Goal: Task Accomplishment & Management: Manage account settings

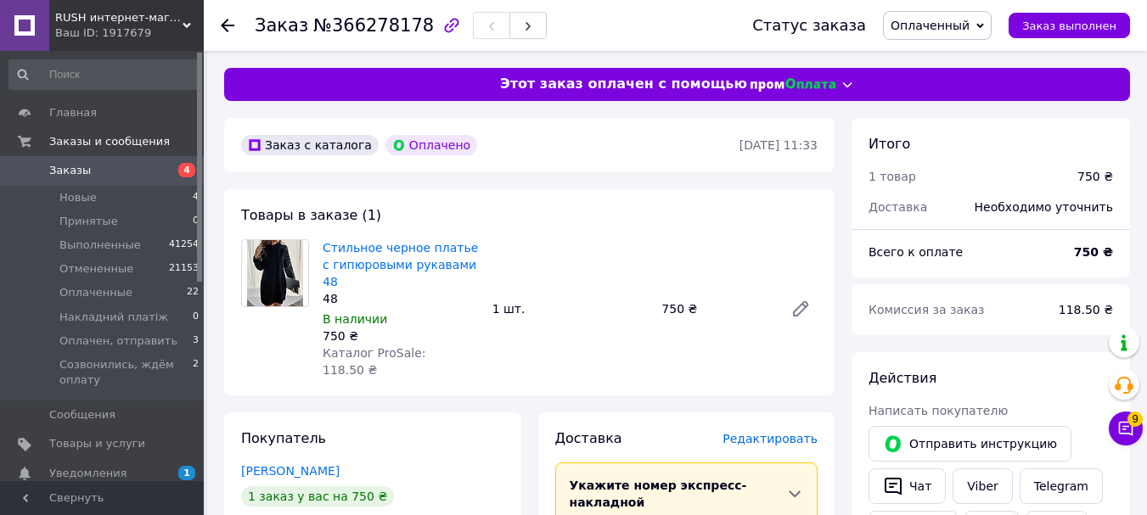
drag, startPoint x: 0, startPoint y: 0, endPoint x: 387, endPoint y: 459, distance: 600.8
click at [387, 487] on div "1 заказ у вас на 750 ₴" at bounding box center [372, 497] width 263 height 20
click at [432, 245] on link "Стильное черное платье с гипюровыми рукавами 48" at bounding box center [400, 265] width 155 height 48
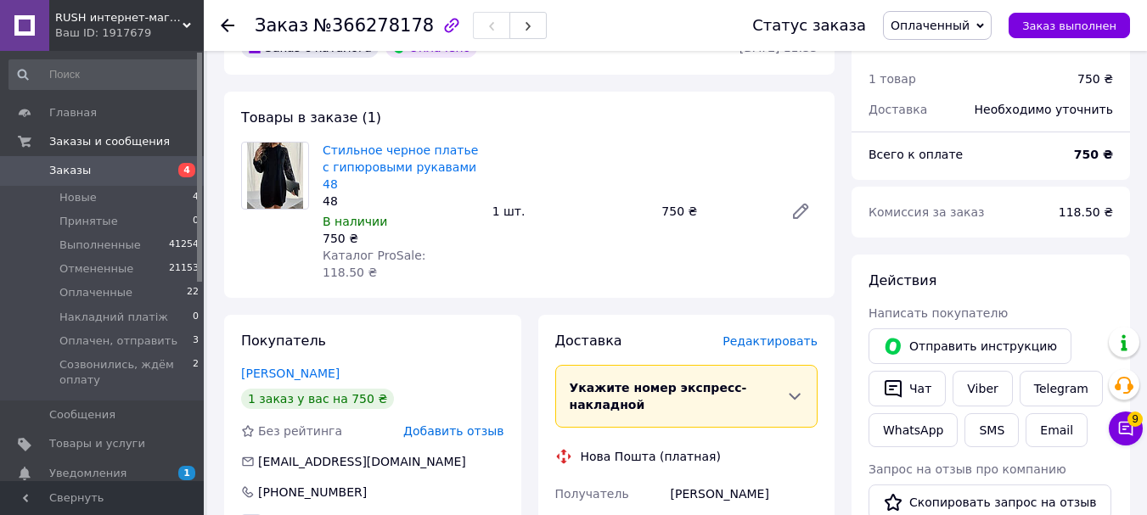
scroll to position [425, 0]
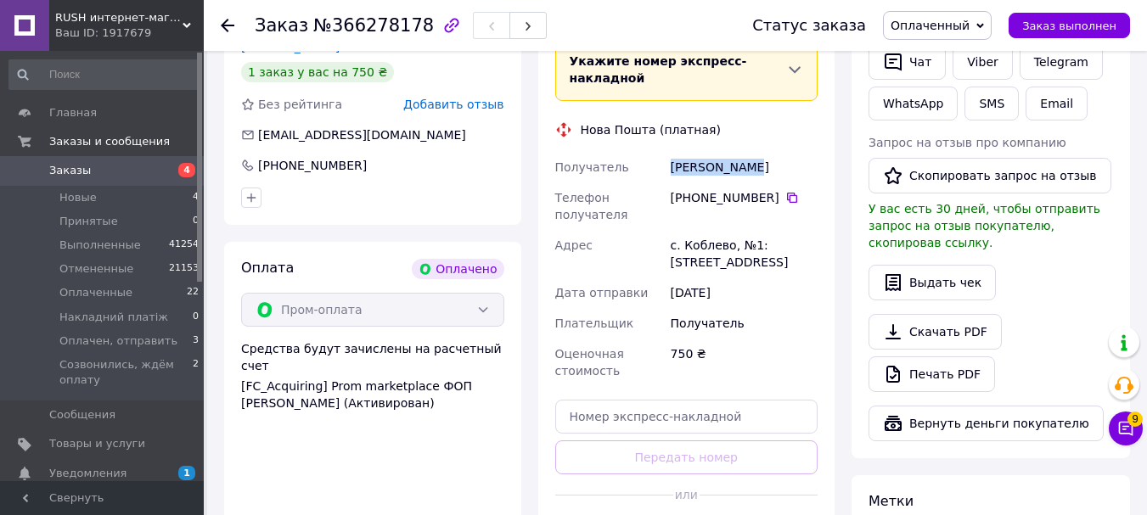
drag, startPoint x: 658, startPoint y: 111, endPoint x: 751, endPoint y: 113, distance: 93.4
click at [751, 152] on div "Получатель Власюк Елена Телефон получателя +380 66 186 75 60   Адрес с. Коблево…" at bounding box center [687, 269] width 270 height 234
click at [751, 152] on div "Власюк Елена" at bounding box center [744, 167] width 154 height 31
drag, startPoint x: 664, startPoint y: 120, endPoint x: 766, endPoint y: 115, distance: 102.0
click at [766, 152] on div "Получатель Власюк Елена Телефон получателя +380 66 186 75 60   Адрес с. Коблево…" at bounding box center [687, 269] width 270 height 234
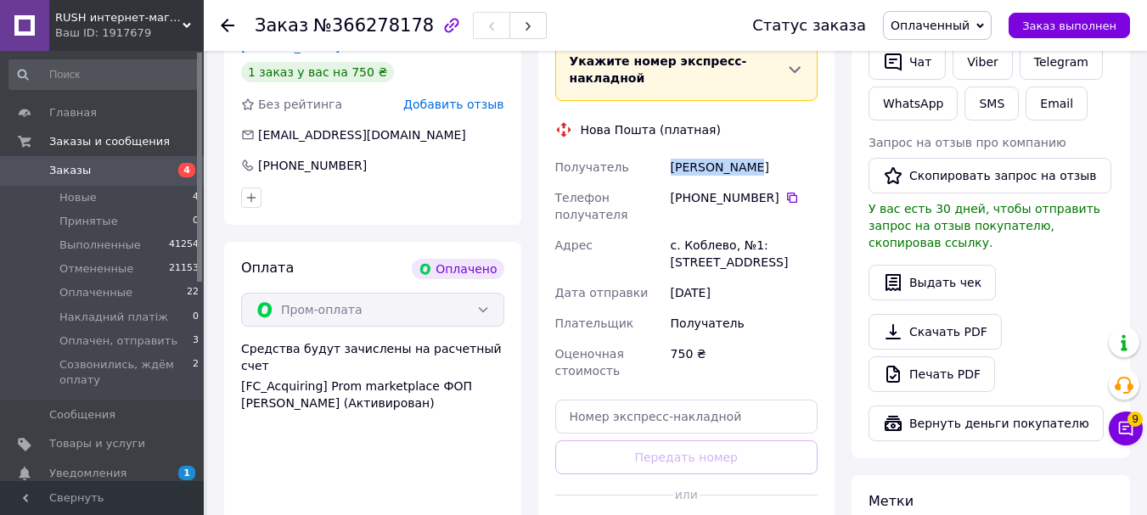
click at [766, 152] on div "Власюк Елена" at bounding box center [744, 167] width 154 height 31
drag, startPoint x: 653, startPoint y: 116, endPoint x: 755, endPoint y: 114, distance: 101.9
click at [755, 152] on div "Получатель Власюк Елена Телефон получателя +380 66 186 75 60   Адрес с. Коблево…" at bounding box center [687, 269] width 270 height 234
click at [755, 152] on div "Власюк Елена" at bounding box center [744, 167] width 154 height 31
drag, startPoint x: 644, startPoint y: 110, endPoint x: 765, endPoint y: 112, distance: 121.5
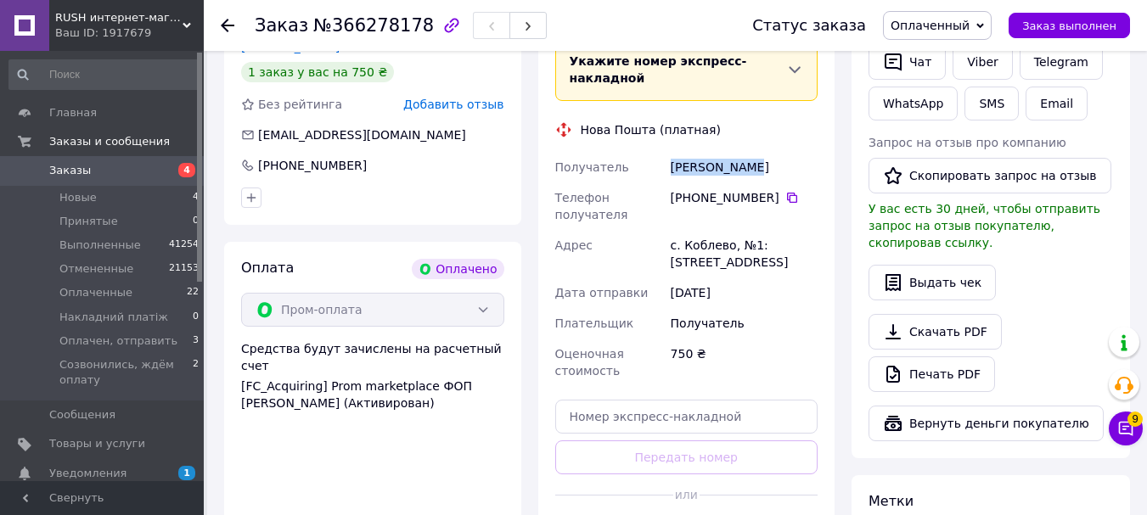
click at [765, 152] on div "Получатель Власюк Елена Телефон получателя +380 66 186 75 60   Адрес с. Коблево…" at bounding box center [687, 269] width 270 height 234
click at [765, 152] on div "Власюк Елена" at bounding box center [744, 167] width 154 height 31
drag, startPoint x: 645, startPoint y: 120, endPoint x: 775, endPoint y: 115, distance: 130.8
click at [775, 152] on div "Получатель Власюк Елена Телефон получателя +380 66 186 75 60   Адрес с. Коблево…" at bounding box center [687, 269] width 270 height 234
copy div "Получатель Власюк Елена"
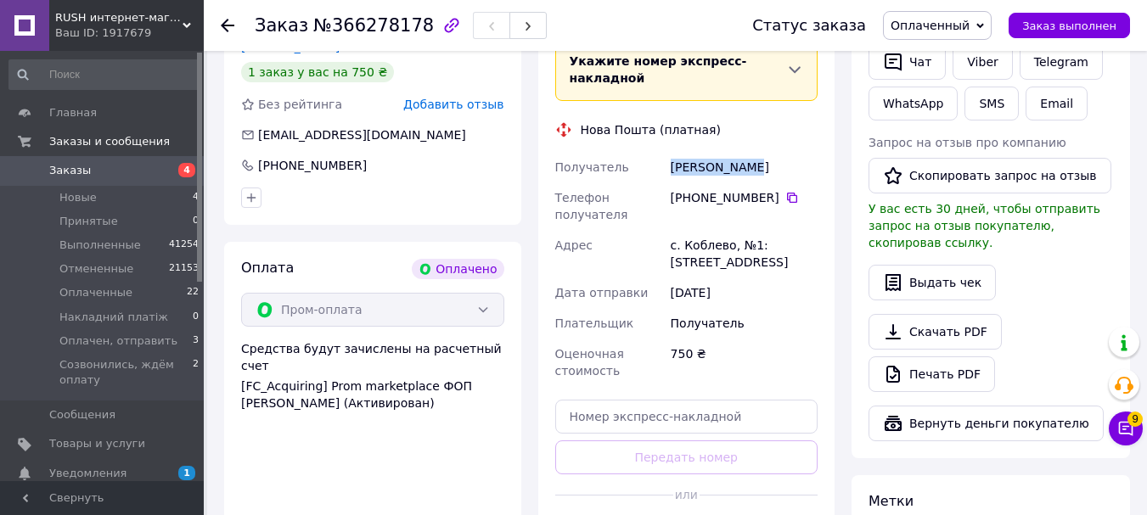
drag, startPoint x: 720, startPoint y: 114, endPoint x: 739, endPoint y: 167, distance: 56.7
click at [750, 183] on div "+380 66 186 75 60" at bounding box center [744, 207] width 154 height 48
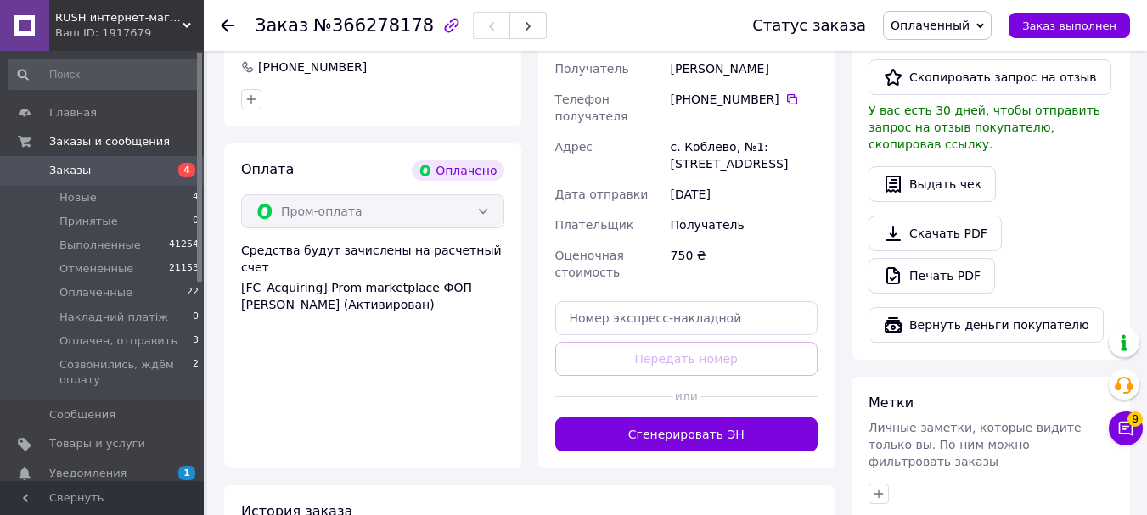
scroll to position [594, 0]
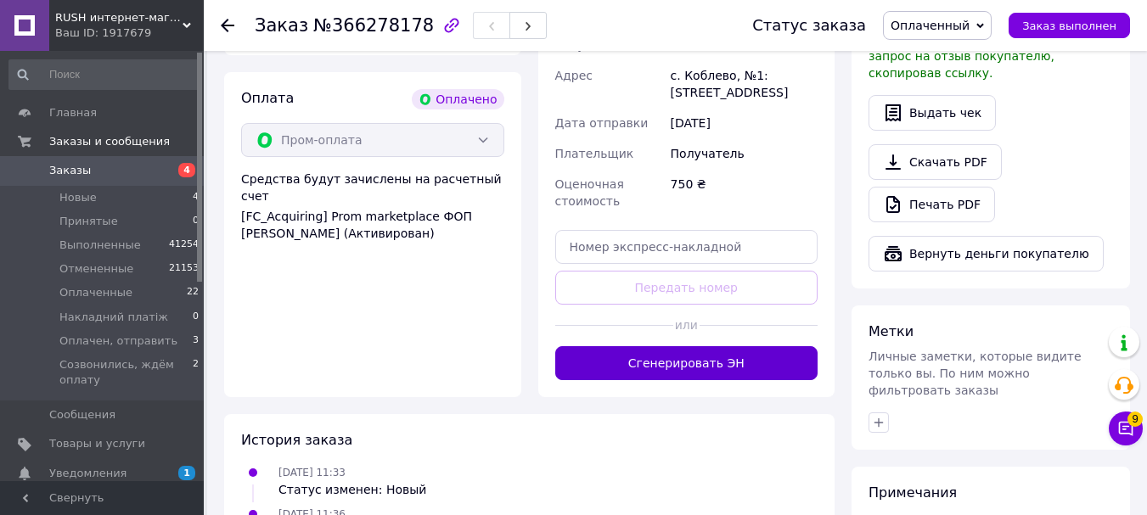
click at [688, 346] on button "Сгенерировать ЭН" at bounding box center [686, 363] width 263 height 34
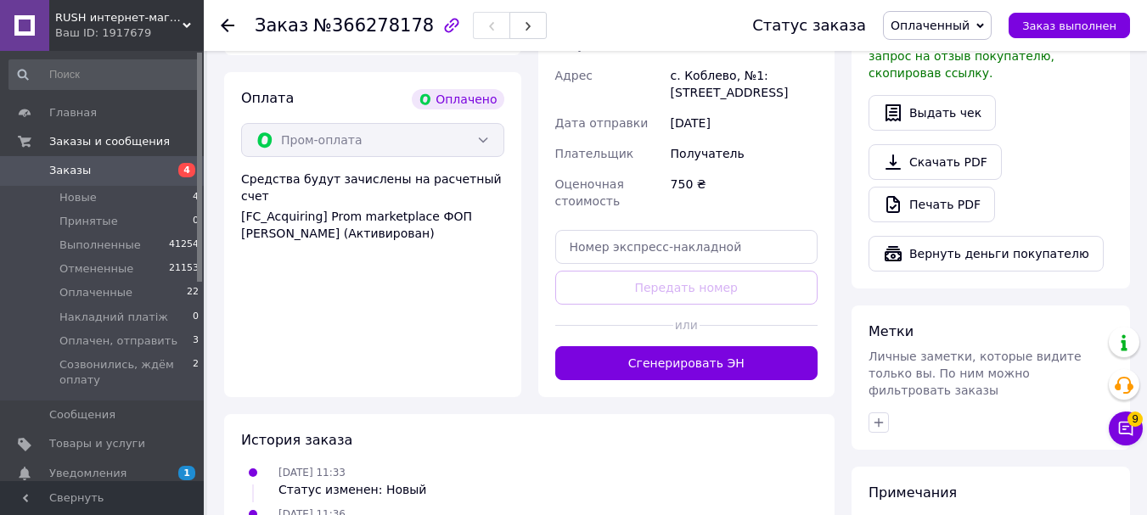
click at [688, 304] on div "Доставка Редактировать Укажите номер экспресс-накладной Обязательно введите ном…" at bounding box center [686, 107] width 263 height 545
drag, startPoint x: 332, startPoint y: 514, endPoint x: 645, endPoint y: 364, distance: 347.2
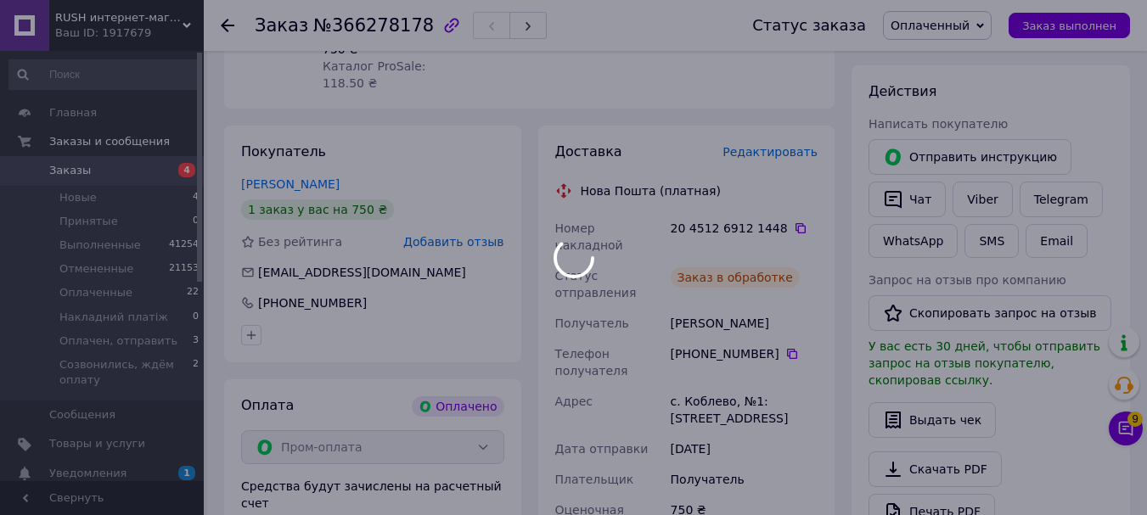
scroll to position [255, 0]
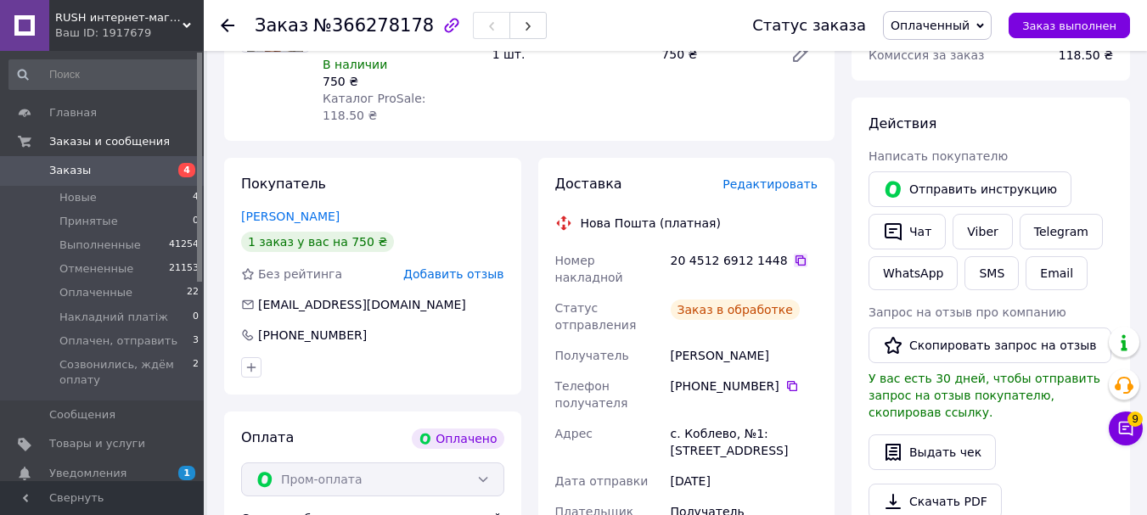
click at [794, 254] on icon at bounding box center [801, 261] width 14 height 14
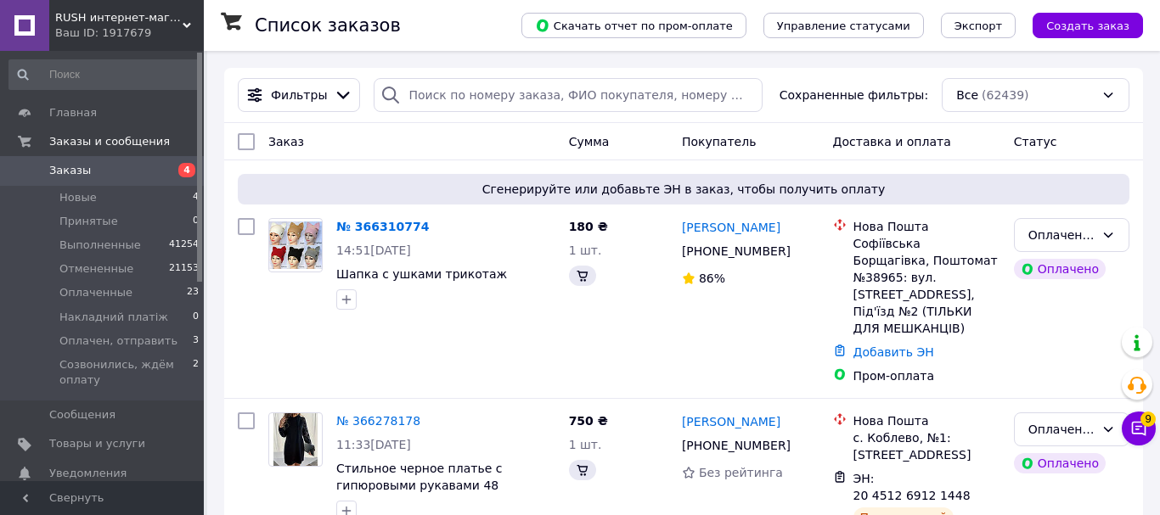
click at [362, 230] on link "№ 366310774" at bounding box center [382, 227] width 93 height 14
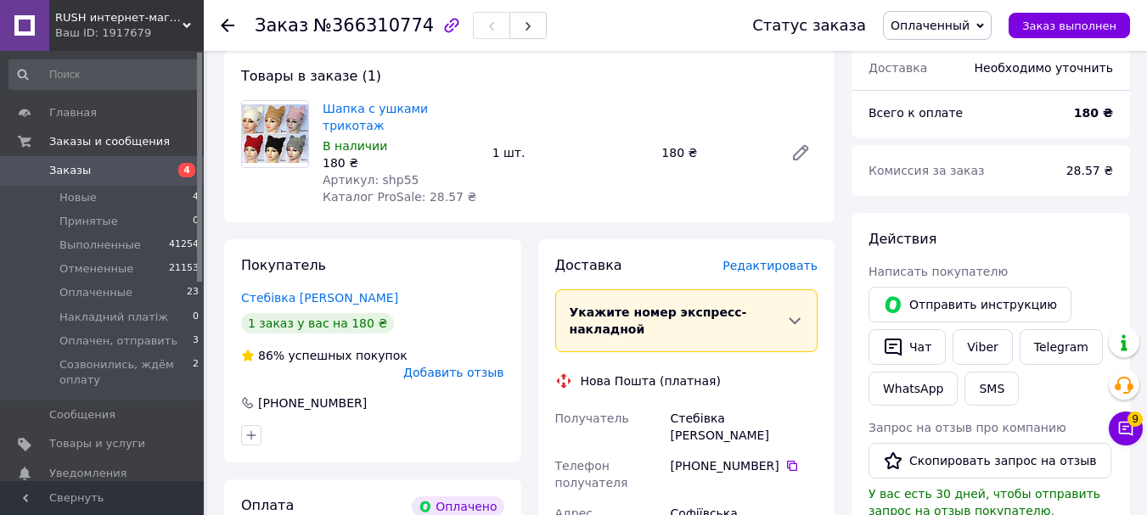
scroll to position [255, 0]
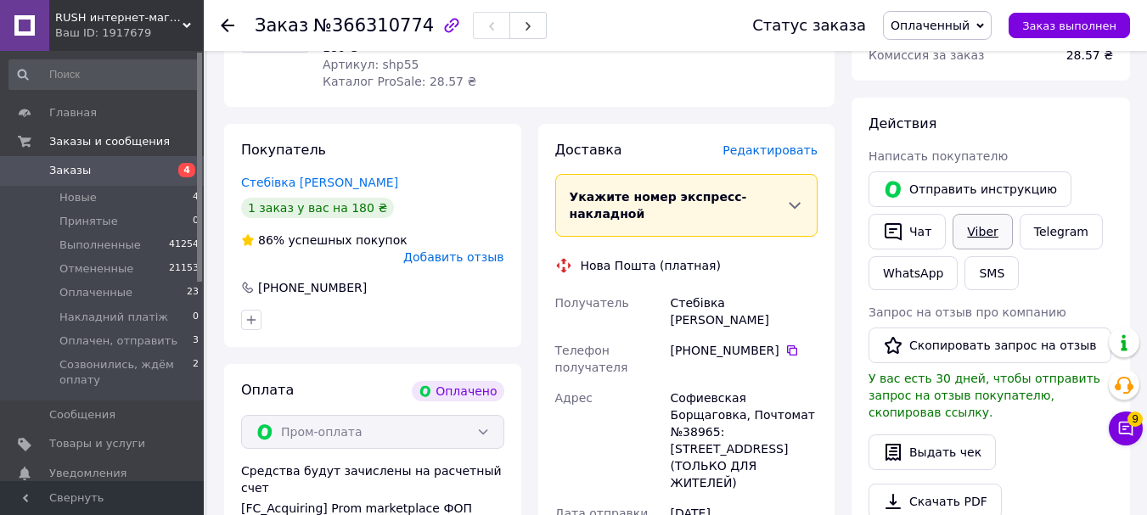
click at [972, 229] on link "Viber" at bounding box center [982, 232] width 59 height 36
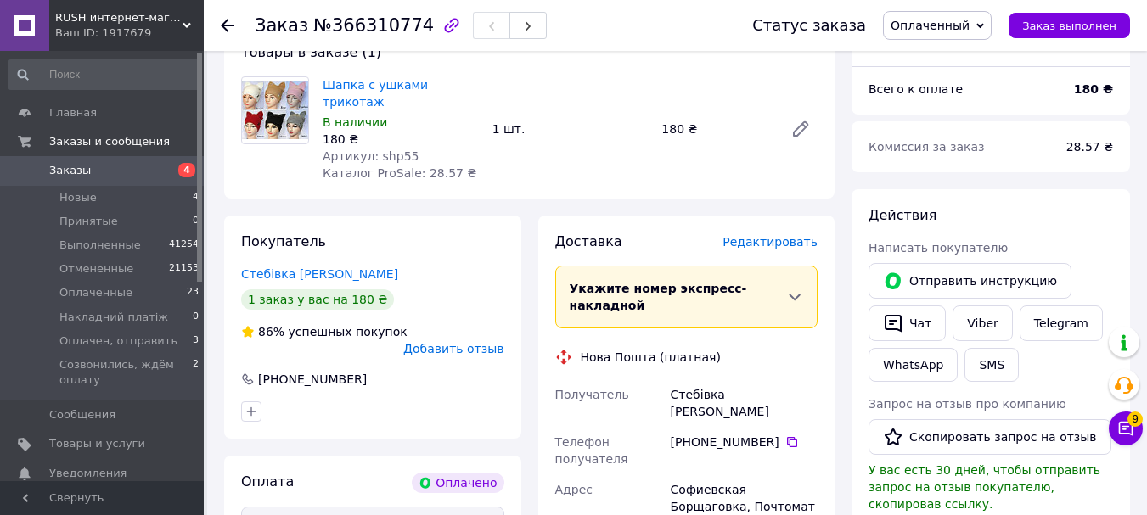
scroll to position [0, 0]
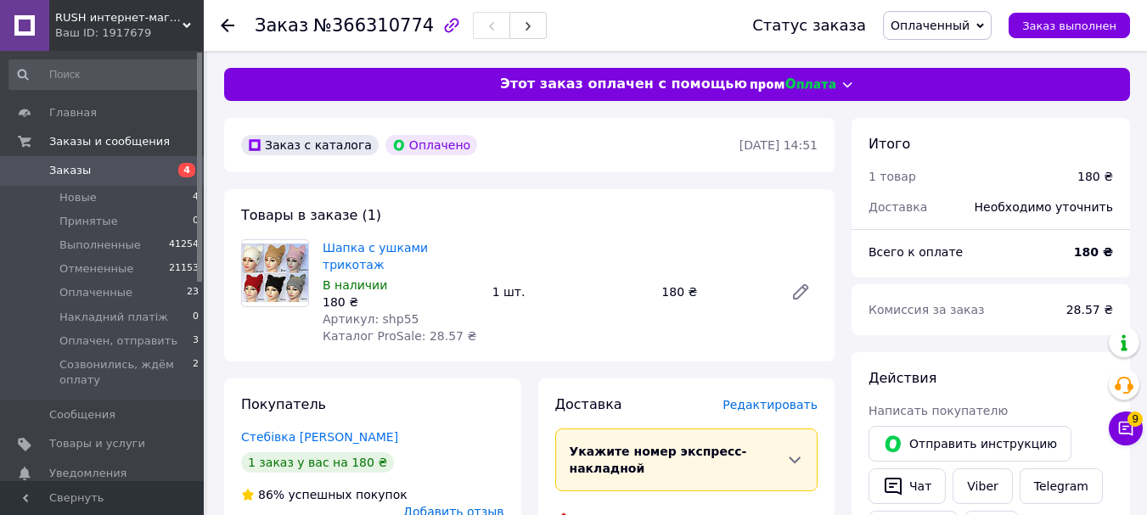
click at [82, 172] on span "Заказы" at bounding box center [70, 170] width 42 height 15
drag, startPoint x: 82, startPoint y: 172, endPoint x: 82, endPoint y: 3, distance: 169.8
click at [82, 172] on span "Заказы" at bounding box center [70, 170] width 42 height 15
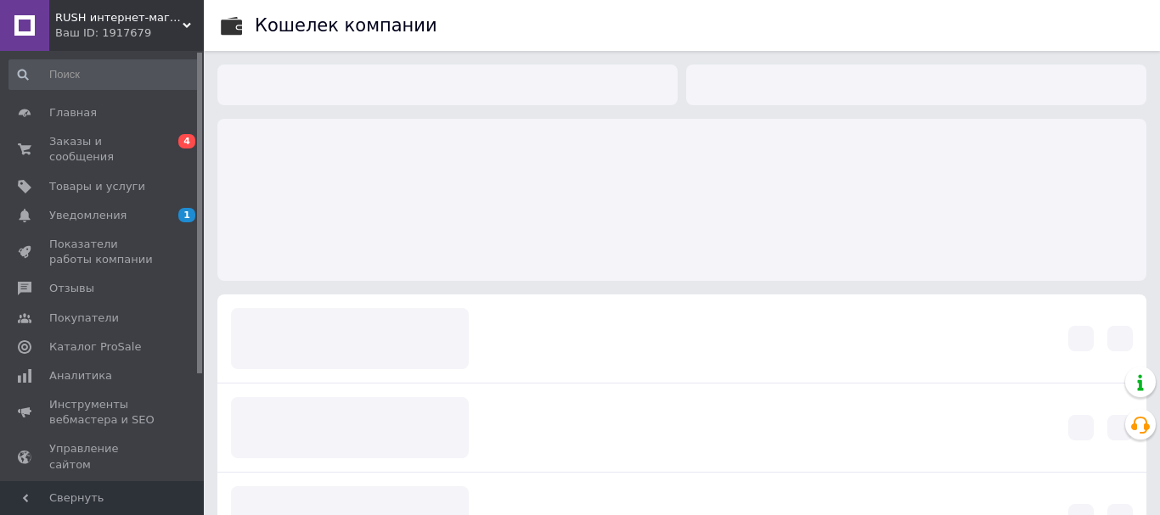
click at [89, 208] on span "Уведомления" at bounding box center [87, 215] width 77 height 15
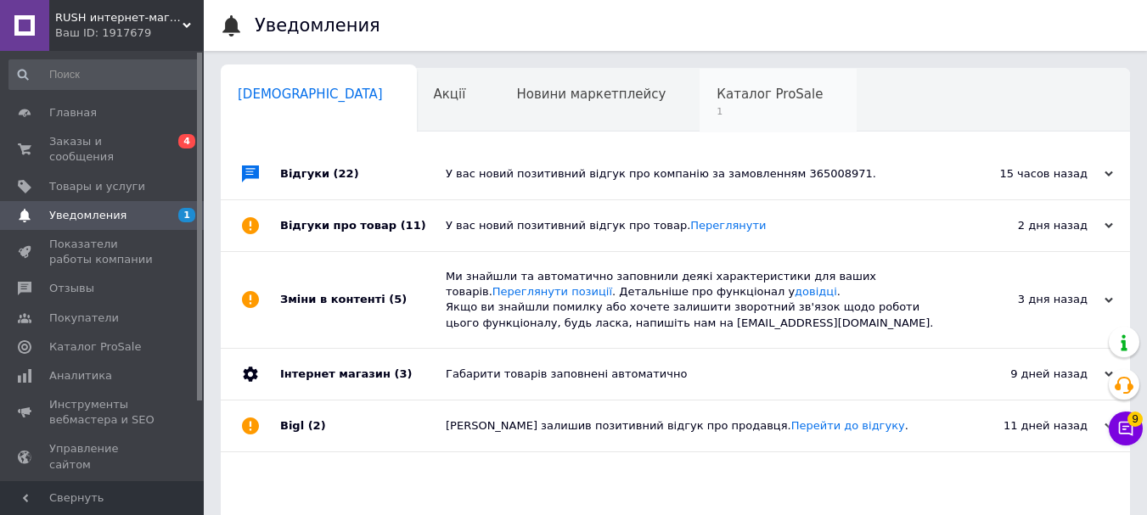
click at [717, 114] on span "1" at bounding box center [770, 111] width 106 height 13
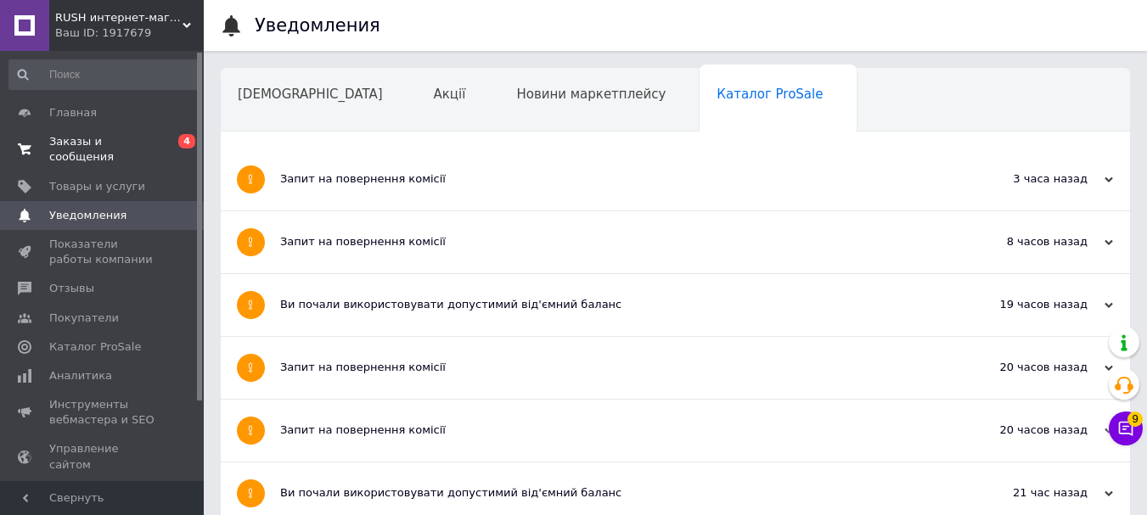
click at [104, 147] on span "Заказы и сообщения" at bounding box center [103, 149] width 108 height 31
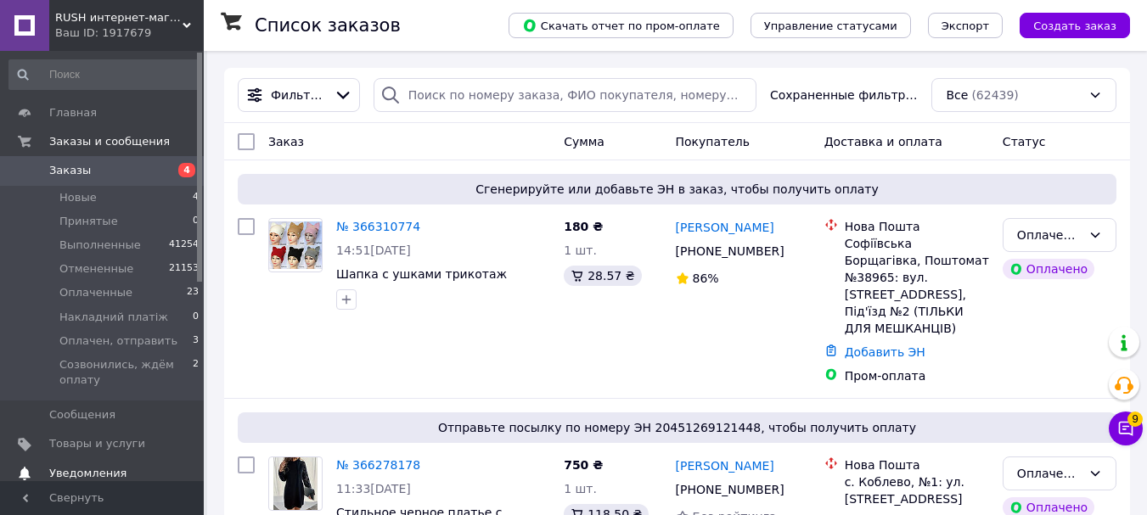
click at [0, 477] on span at bounding box center [24, 473] width 49 height 15
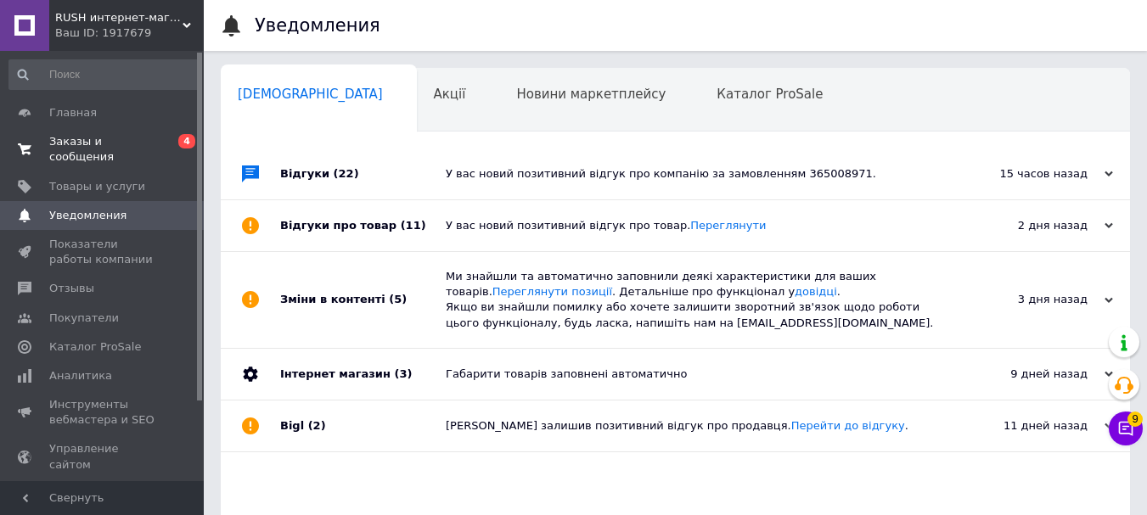
click at [138, 144] on span "Заказы и сообщения" at bounding box center [103, 149] width 108 height 31
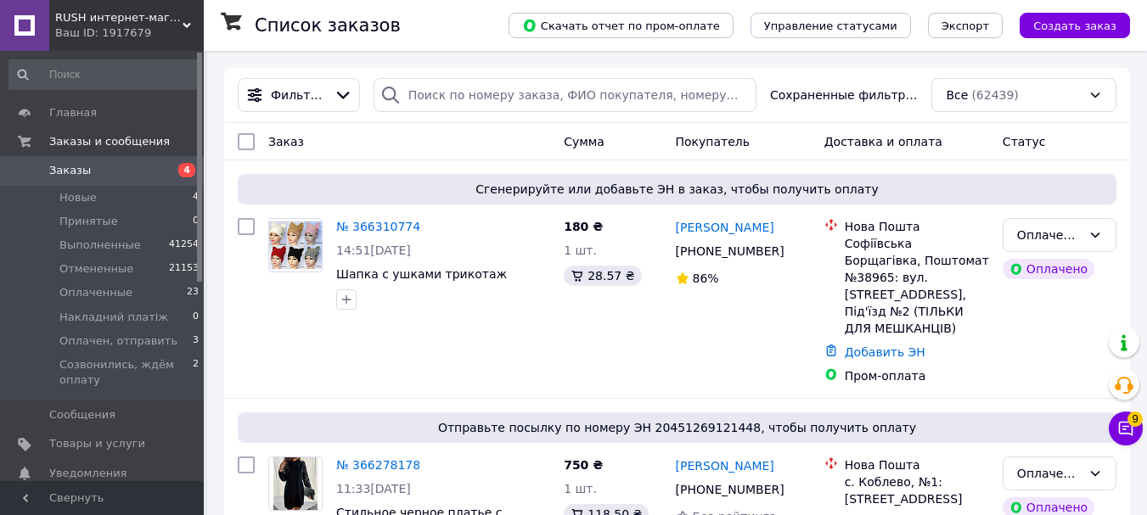
click at [0, 88] on div "Главная Заказы и сообщения Заказы 4 Новые 4 Принятые 0 Выполненные 41254 Отмене…" at bounding box center [104, 269] width 209 height 436
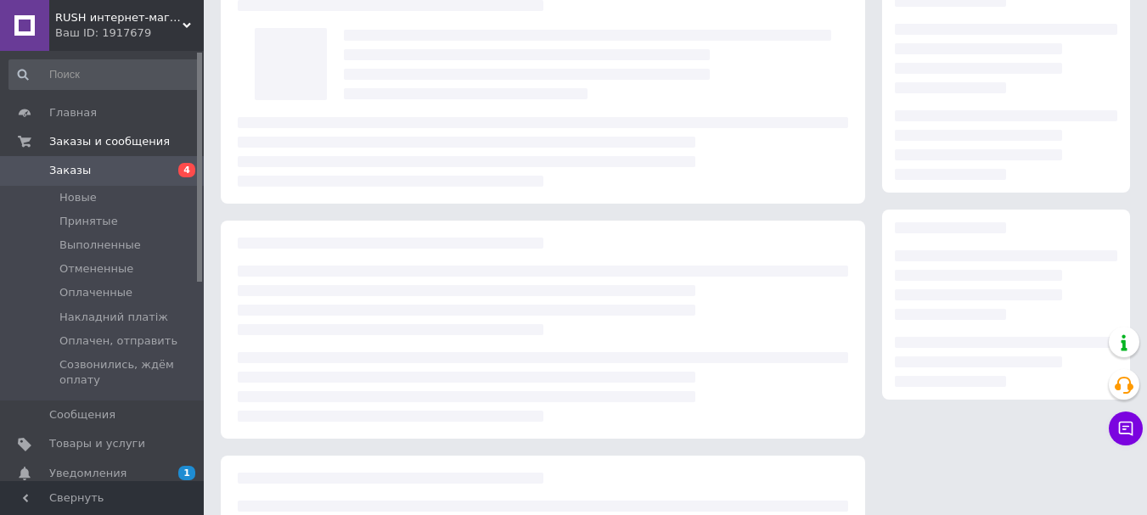
scroll to position [85, 0]
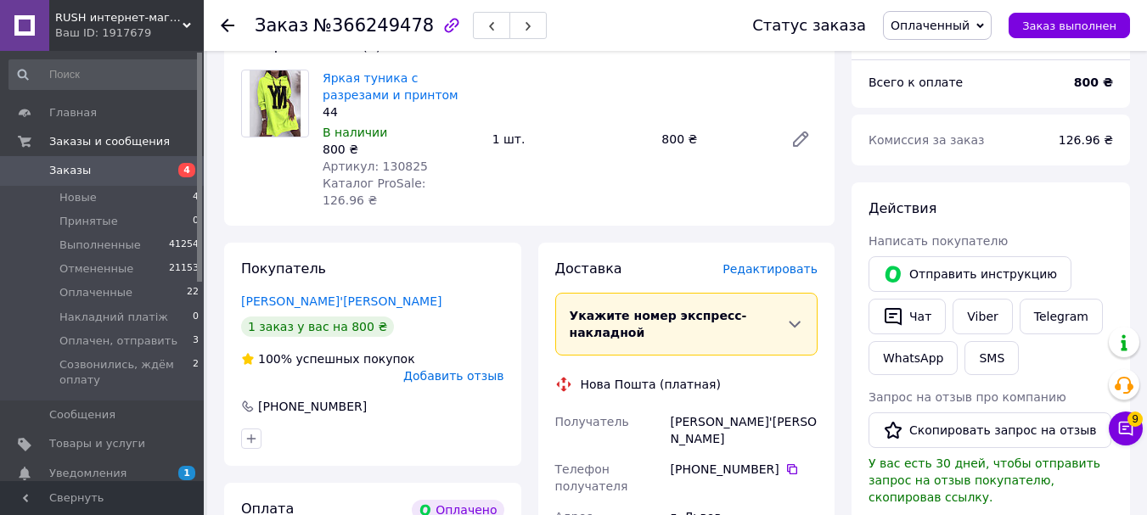
scroll to position [85, 0]
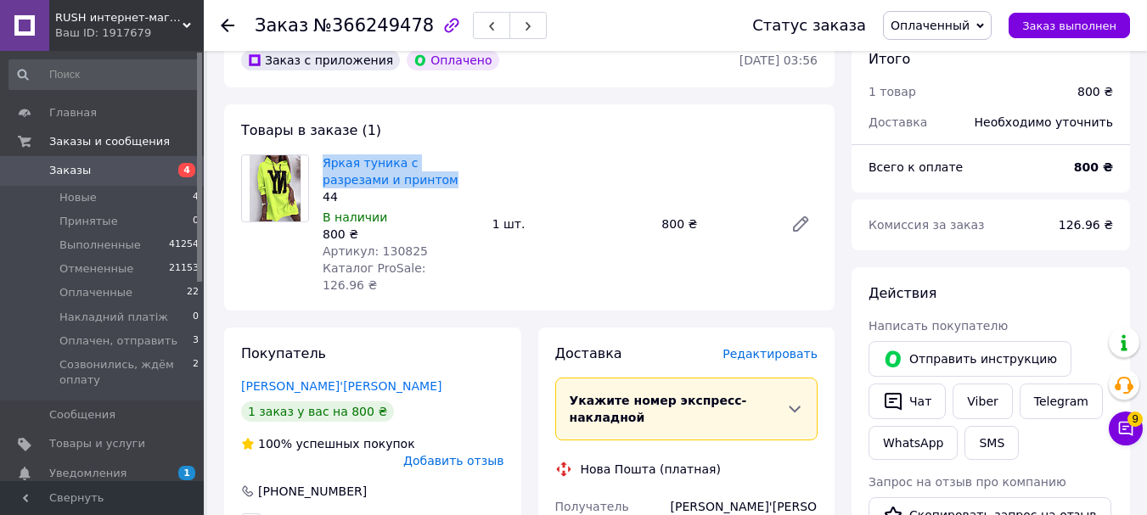
drag, startPoint x: 382, startPoint y: 180, endPoint x: 314, endPoint y: 164, distance: 69.8
click at [314, 164] on div "Яркая туника с разрезами и принтом 44 В наличии 800 ₴ Артикул: 130825 Каталог P…" at bounding box center [529, 224] width 590 height 139
copy div "Яркая туника с разрезами и принтом"
click at [357, 160] on link "Яркая туника с разрезами и принтом" at bounding box center [391, 171] width 136 height 31
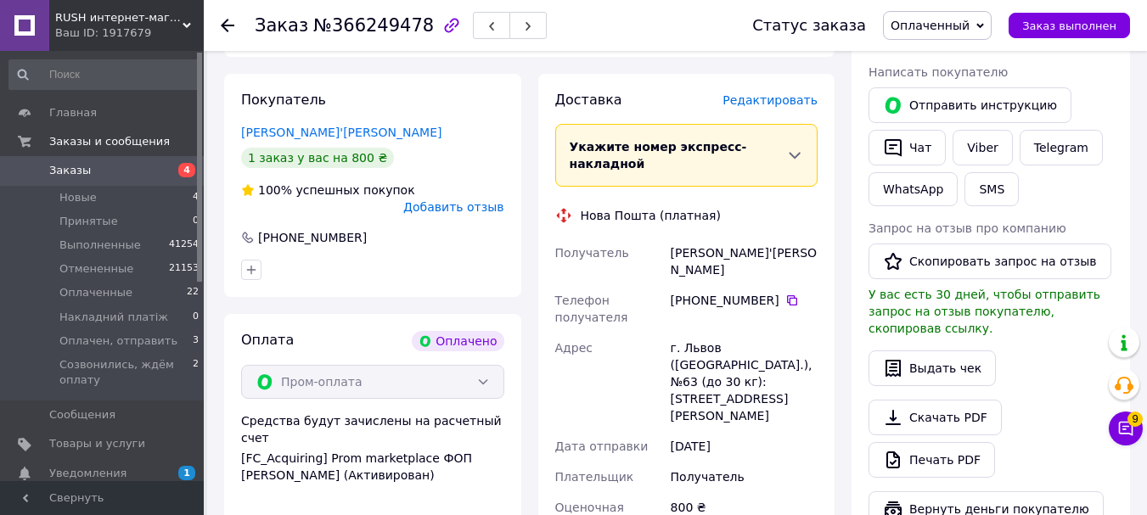
scroll to position [340, 0]
drag, startPoint x: 667, startPoint y: 207, endPoint x: 784, endPoint y: 211, distance: 116.4
click at [784, 237] on div "Войтович Мар'яна" at bounding box center [744, 261] width 154 height 48
drag, startPoint x: 650, startPoint y: 229, endPoint x: 781, endPoint y: 227, distance: 130.8
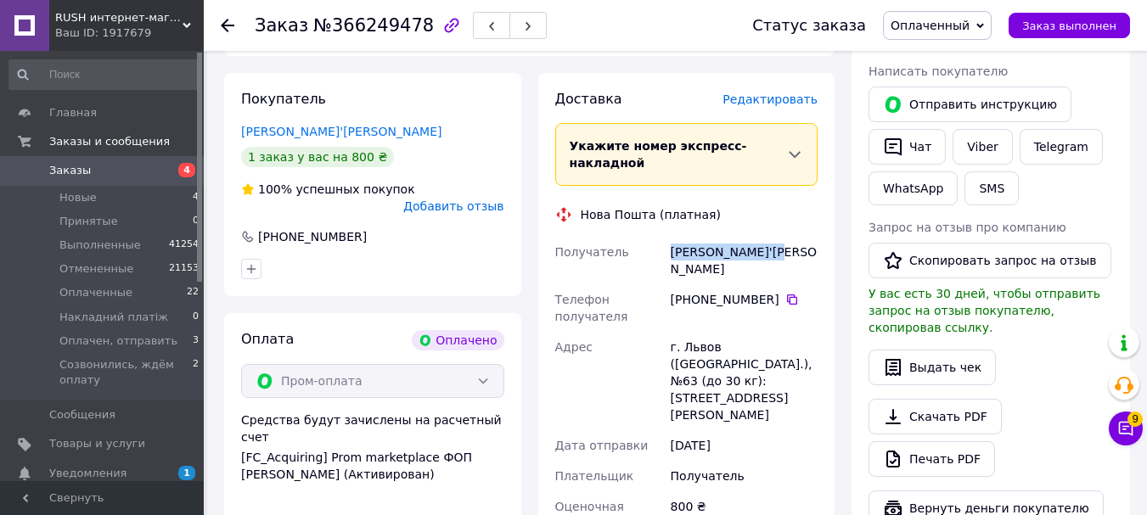
click at [781, 237] on div "Получатель Войтович Мар'яна Телефон получателя +380 96 573 92 25   Адрес г. Льв…" at bounding box center [687, 388] width 270 height 302
copy div "Получатель Войтович Мар'яна"
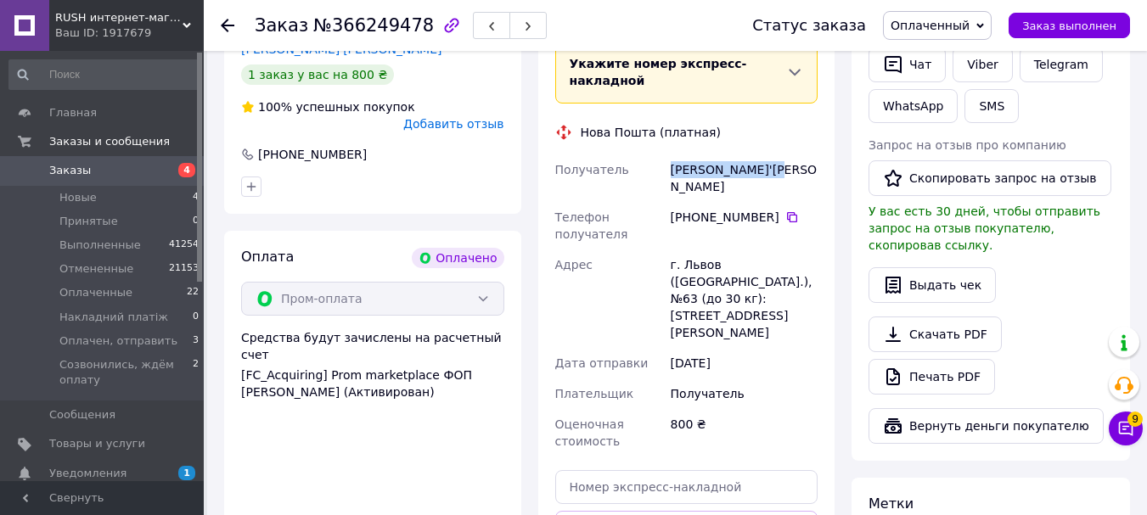
scroll to position [679, 0]
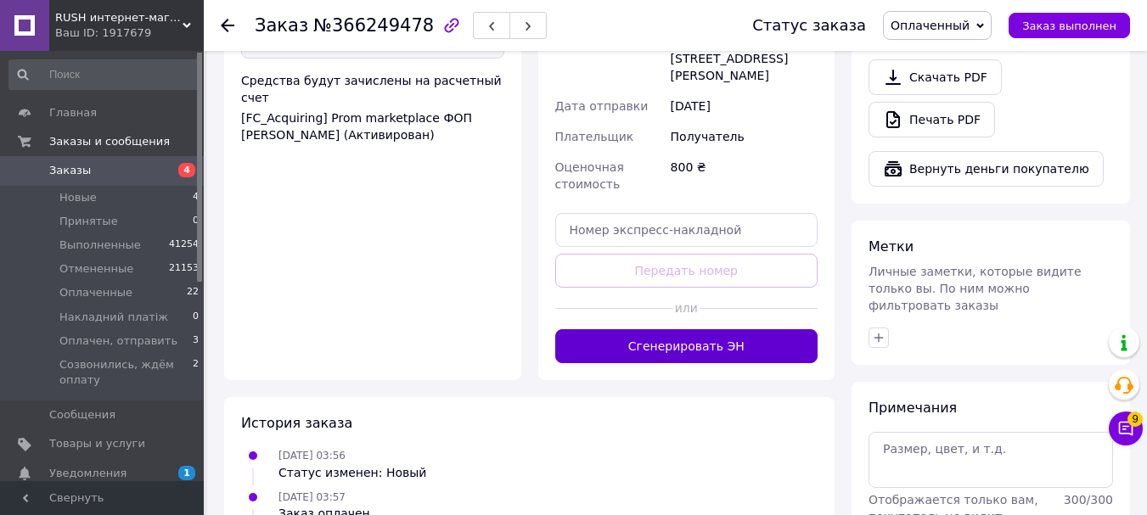
click at [718, 329] on button "Сгенерировать ЭН" at bounding box center [686, 346] width 263 height 34
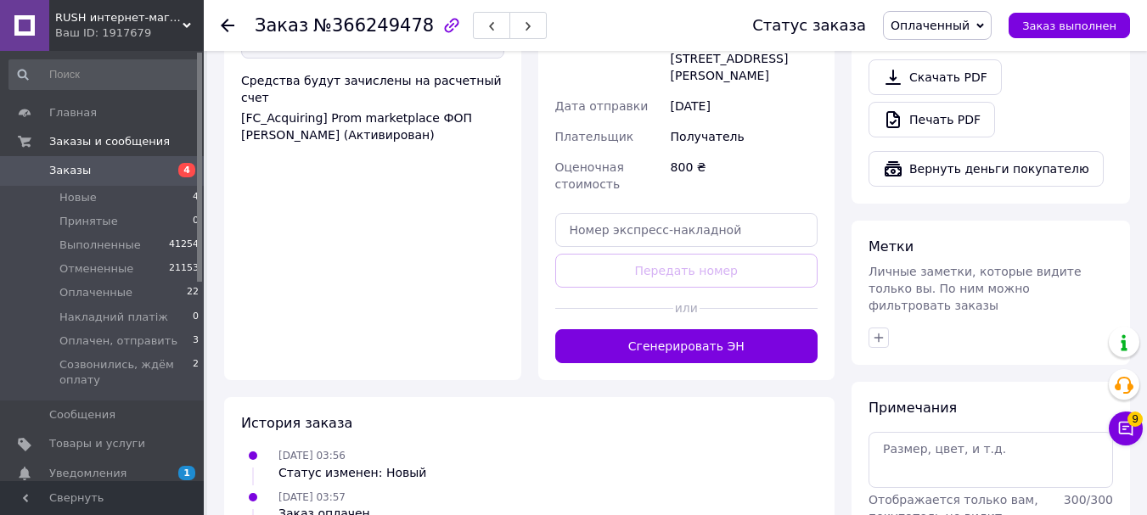
drag, startPoint x: 718, startPoint y: 261, endPoint x: 670, endPoint y: 359, distance: 109.8
click at [718, 261] on div "Доставка Редактировать Укажите номер экспресс-накладной Обязательно введите ном…" at bounding box center [686, 56] width 263 height 613
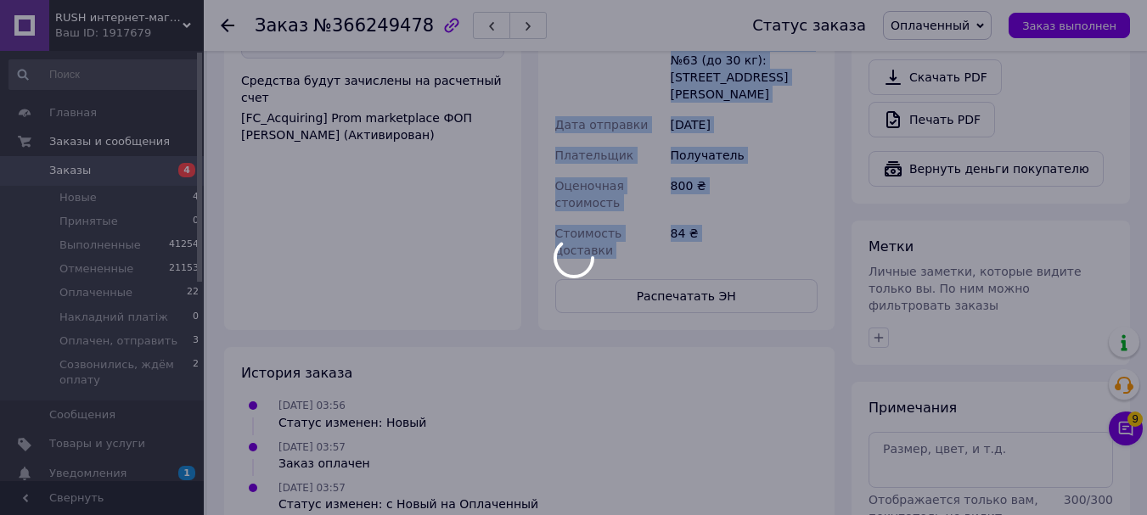
drag, startPoint x: 567, startPoint y: 504, endPoint x: 407, endPoint y: 458, distance: 166.9
click at [401, 465] on div at bounding box center [573, 257] width 1147 height 515
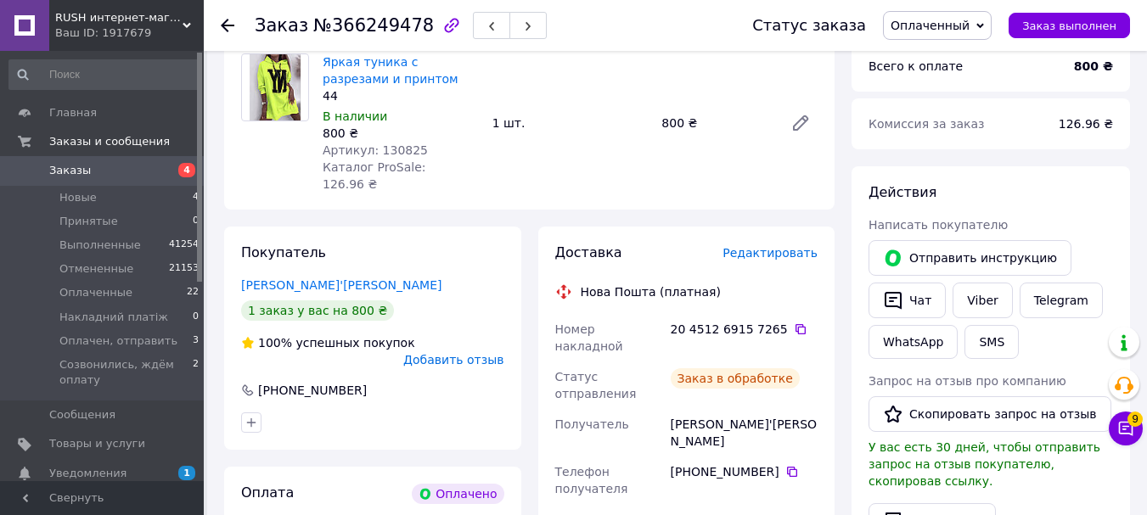
scroll to position [170, 0]
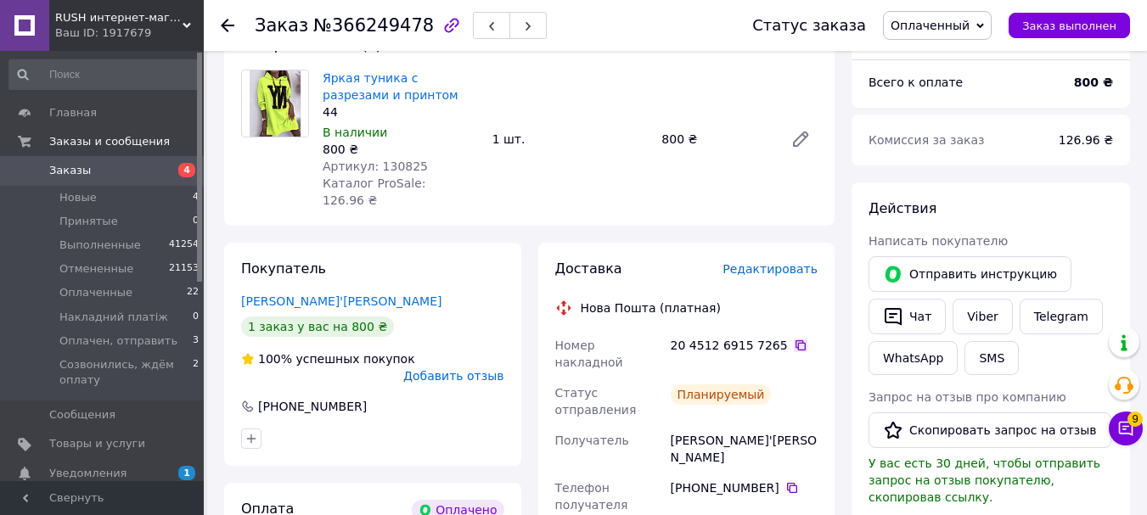
click at [794, 339] on icon at bounding box center [801, 346] width 14 height 14
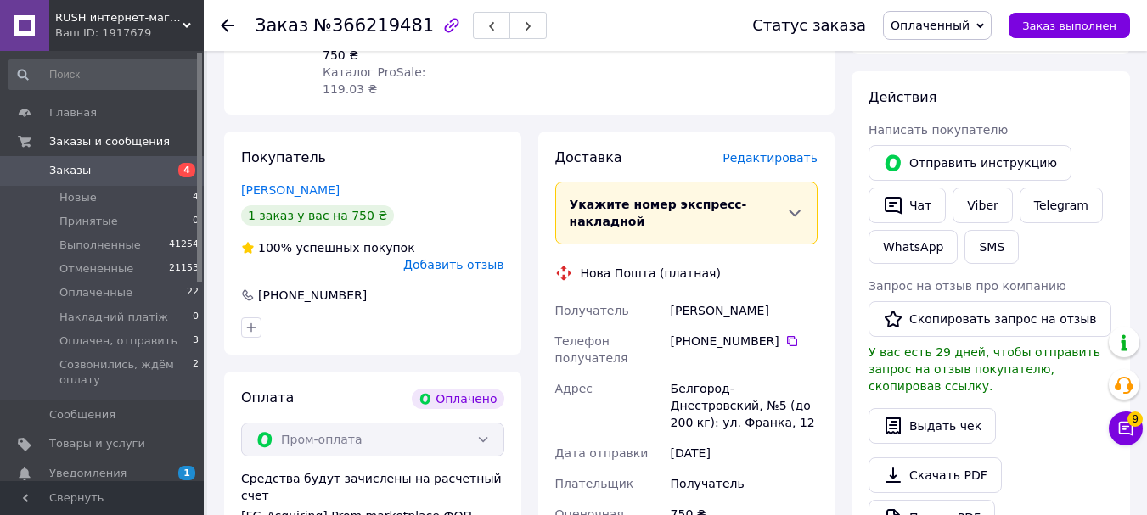
click at [777, 326] on div "[PHONE_NUMBER]" at bounding box center [744, 350] width 154 height 48
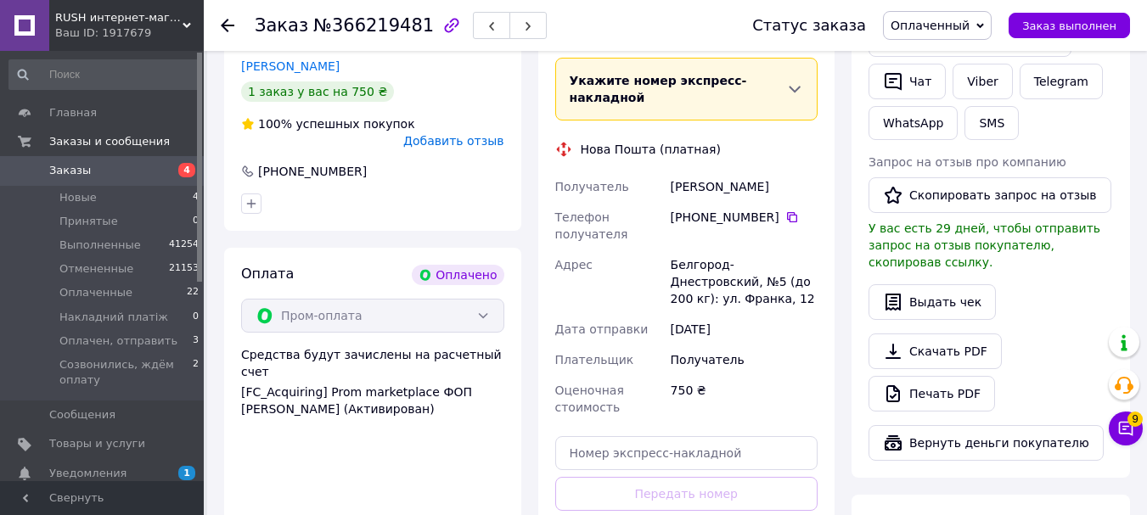
scroll to position [451, 0]
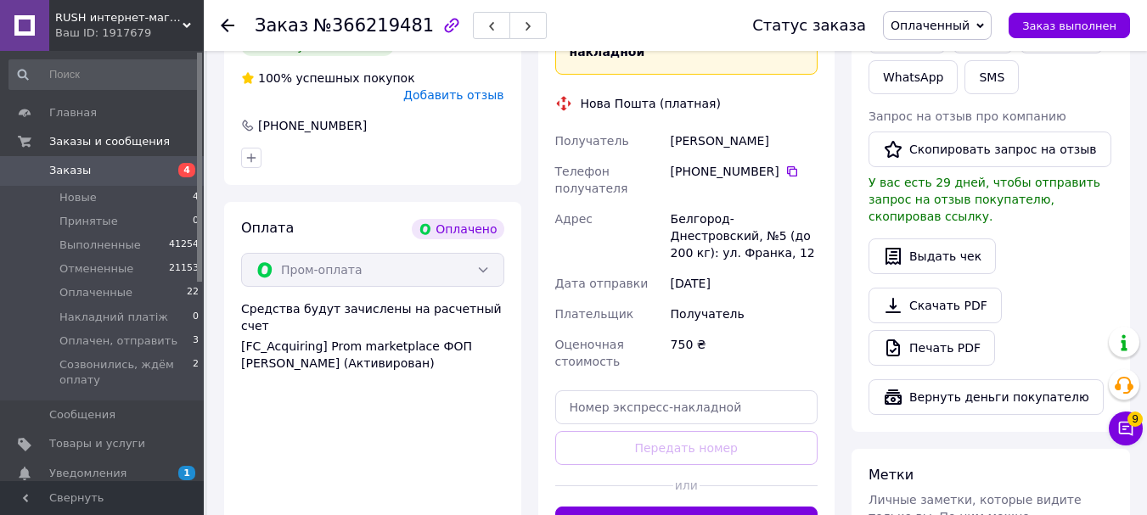
drag, startPoint x: 688, startPoint y: 466, endPoint x: 604, endPoint y: 509, distance: 94.6
click at [688, 507] on button "Сгенерировать ЭН" at bounding box center [686, 524] width 263 height 34
click at [688, 468] on div "Доставка Редактировать Укажите номер экспресс-накладной Обязательно введите ном…" at bounding box center [686, 260] width 263 height 562
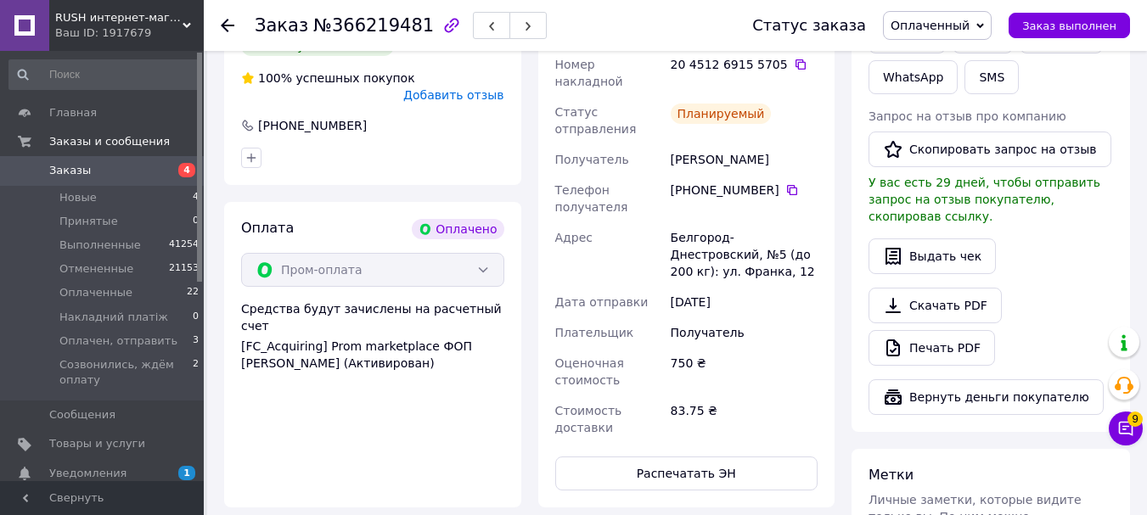
drag, startPoint x: 604, startPoint y: 509, endPoint x: 397, endPoint y: 439, distance: 218.9
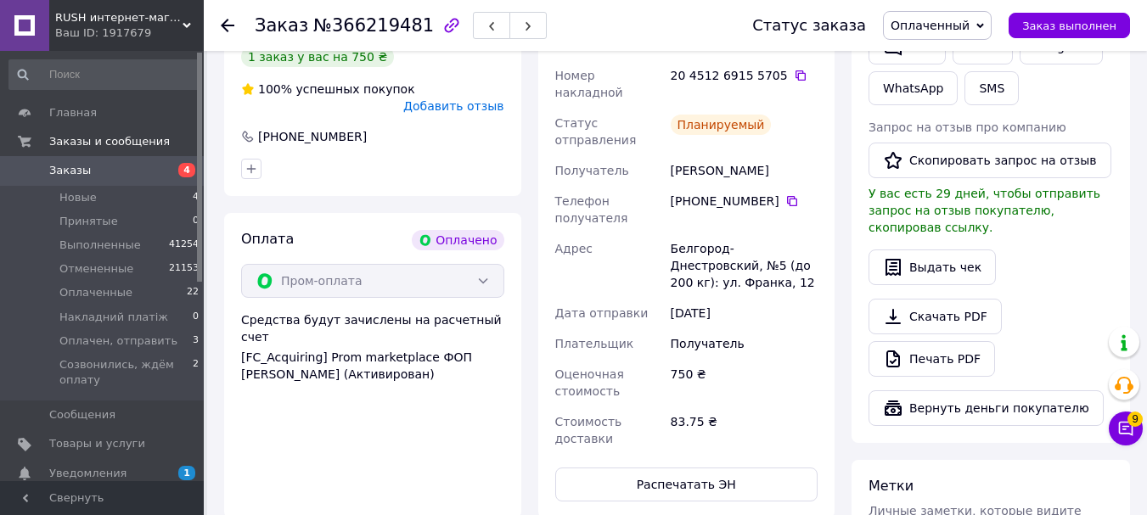
scroll to position [281, 0]
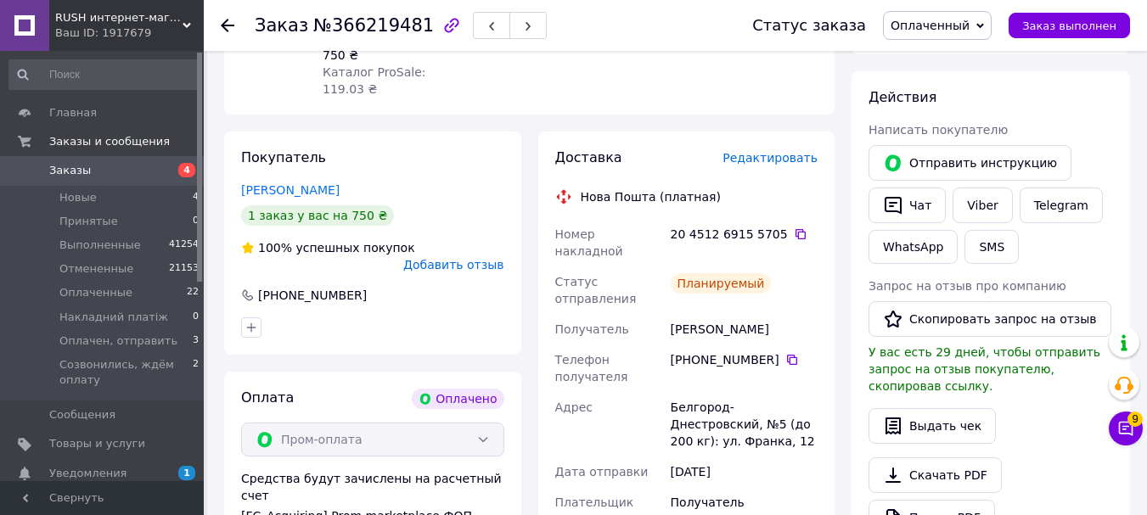
click at [794, 228] on icon at bounding box center [801, 235] width 14 height 14
drag, startPoint x: 522, startPoint y: 481, endPoint x: 397, endPoint y: 380, distance: 161.8
click at [399, 508] on div "[FC_Acquiring] Prom marketplace ФОП Рушанян Арутюн Ашотович (Активирован)" at bounding box center [372, 525] width 263 height 34
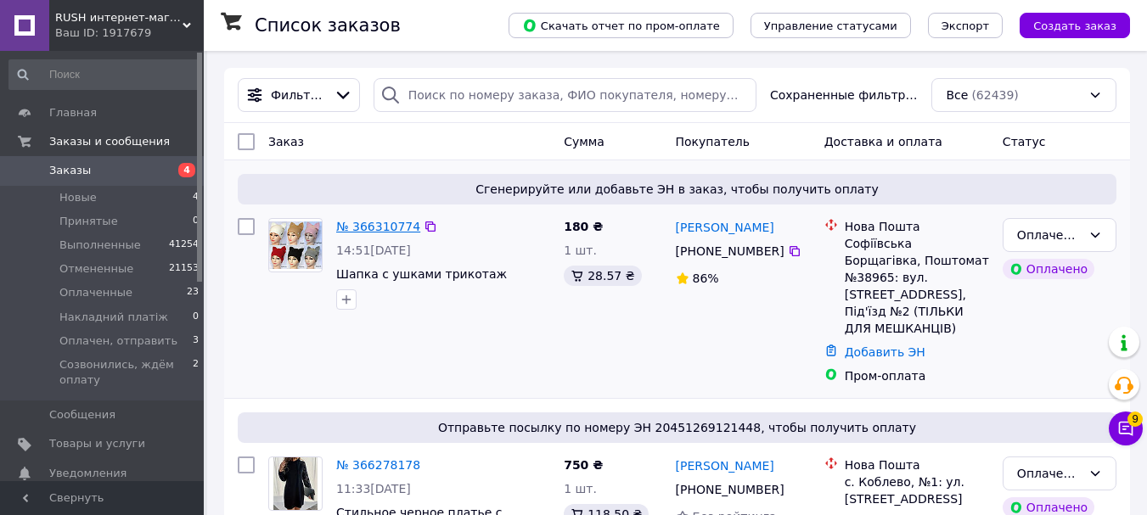
click at [397, 231] on link "№ 366310774" at bounding box center [378, 227] width 84 height 14
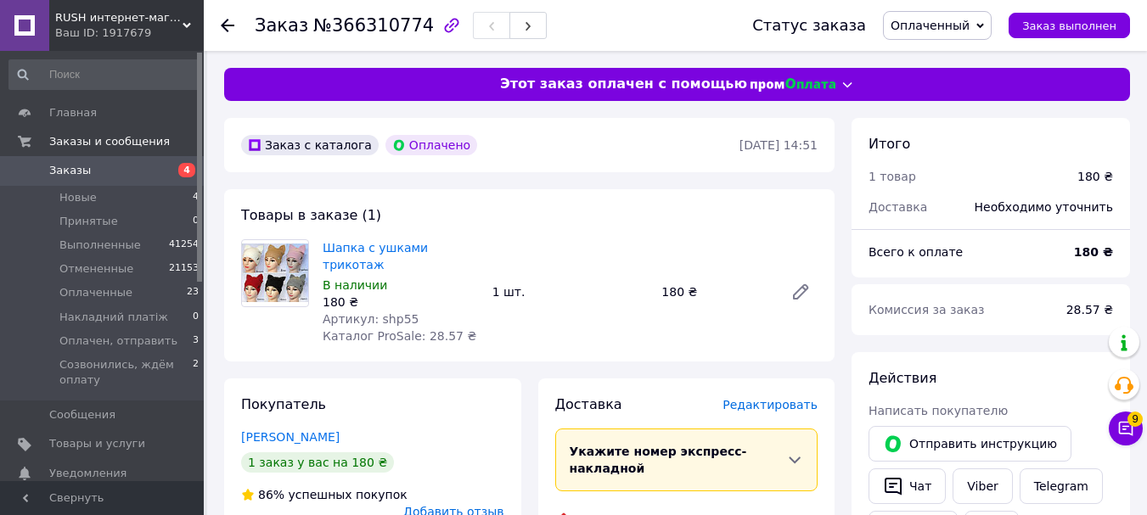
scroll to position [340, 0]
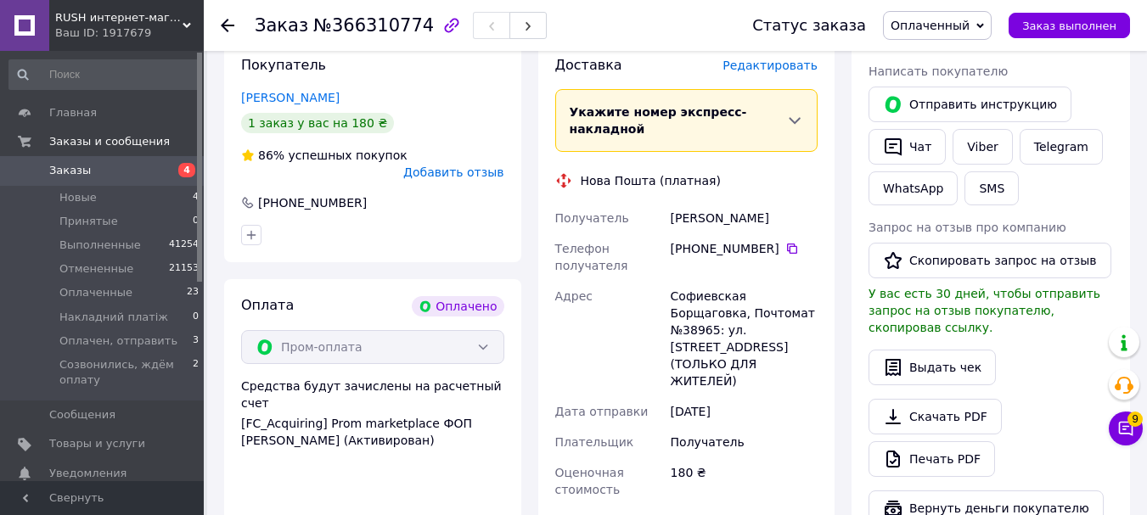
drag, startPoint x: 741, startPoint y: 183, endPoint x: 756, endPoint y: 183, distance: 14.4
click at [756, 203] on div "Получатель Стебівка Ганна Телефон получателя +380 63 248 35 45   Адрес Софиевск…" at bounding box center [687, 354] width 270 height 302
click at [757, 203] on div "Стебівка Ганна" at bounding box center [744, 218] width 154 height 31
copy div "Получатель Стебівка Ганна"
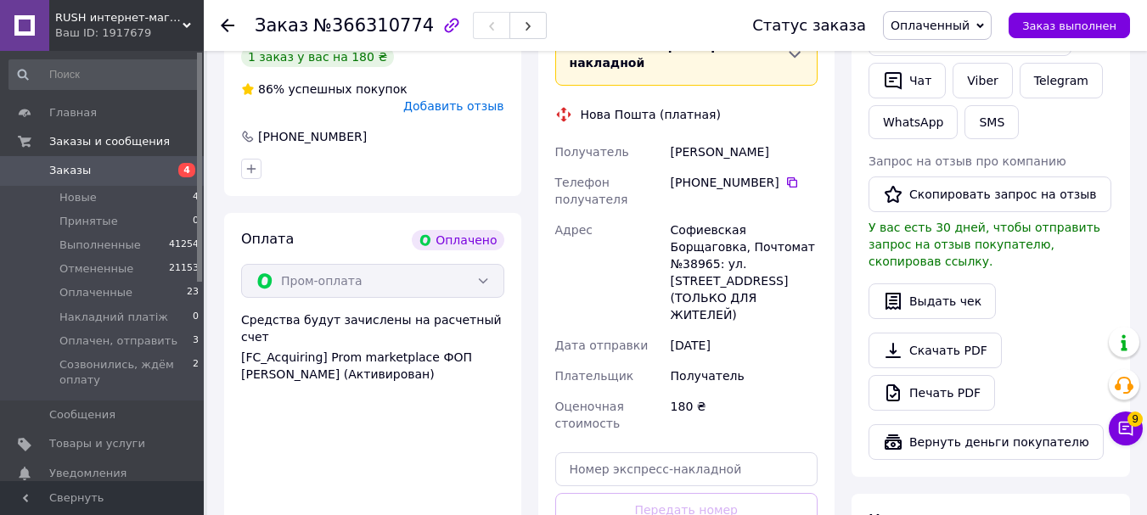
scroll to position [594, 0]
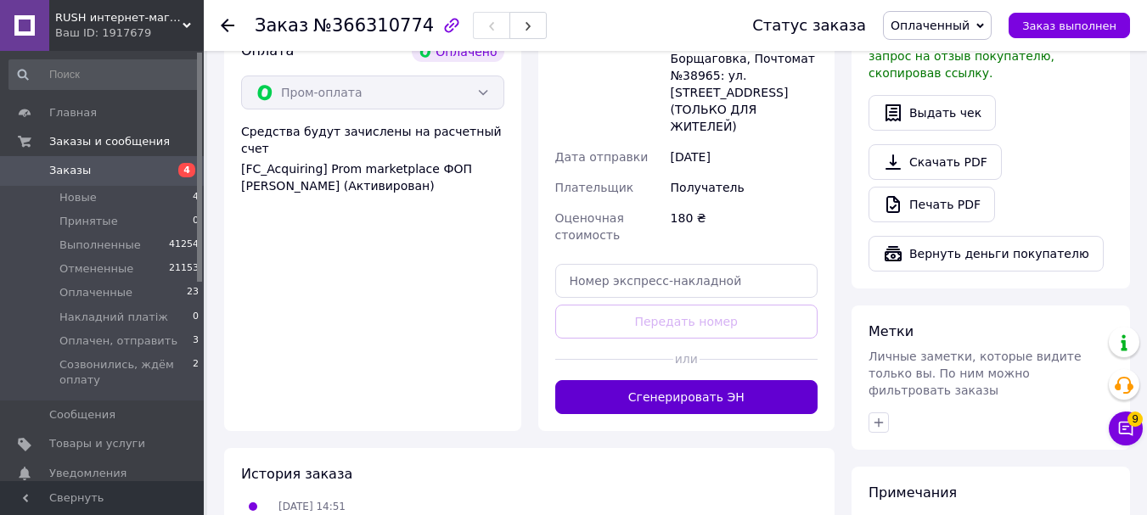
click at [706, 380] on button "Сгенерировать ЭН" at bounding box center [686, 397] width 263 height 34
click at [706, 348] on div "Доставка Редактировать Укажите номер экспресс-накладной Обязательно введите ном…" at bounding box center [686, 107] width 263 height 613
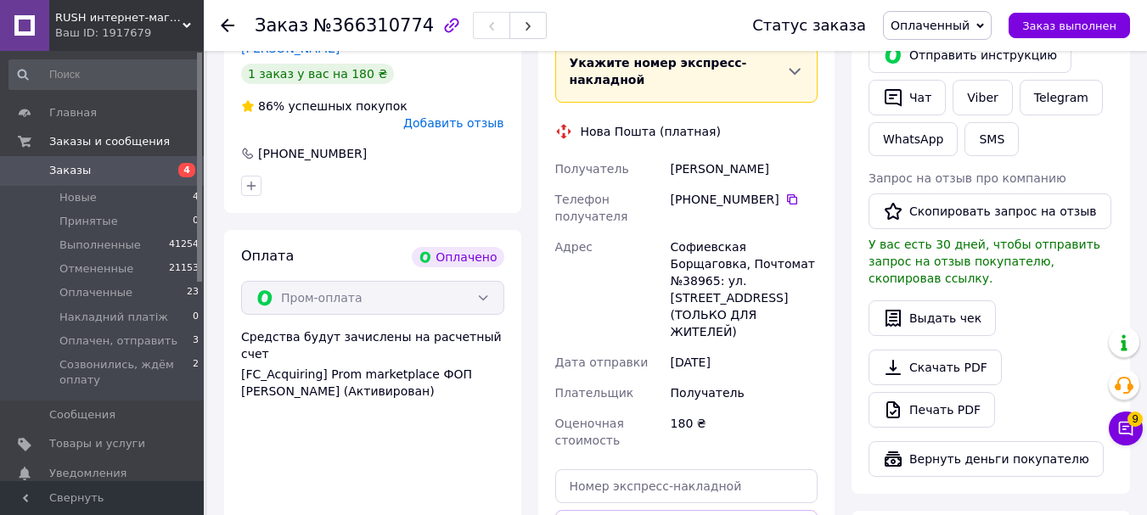
scroll to position [340, 0]
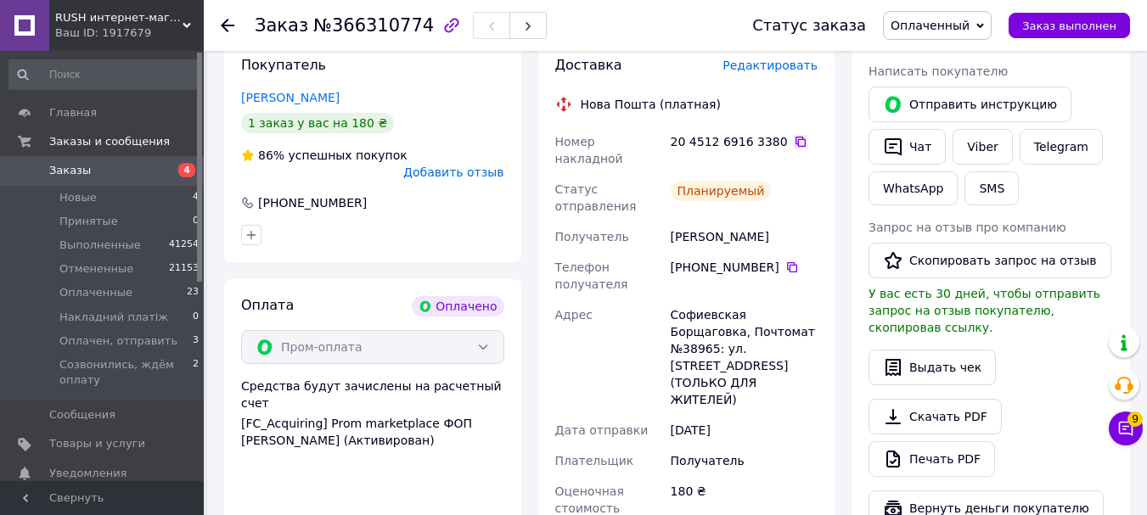
click at [794, 135] on icon at bounding box center [801, 142] width 14 height 14
click at [383, 499] on div "Оплата Оплачено Пром-оплата Средства будут зачислены на расчетный счет [FC_Acqu…" at bounding box center [372, 457] width 297 height 357
click at [137, 169] on span "Заказы" at bounding box center [103, 170] width 108 height 15
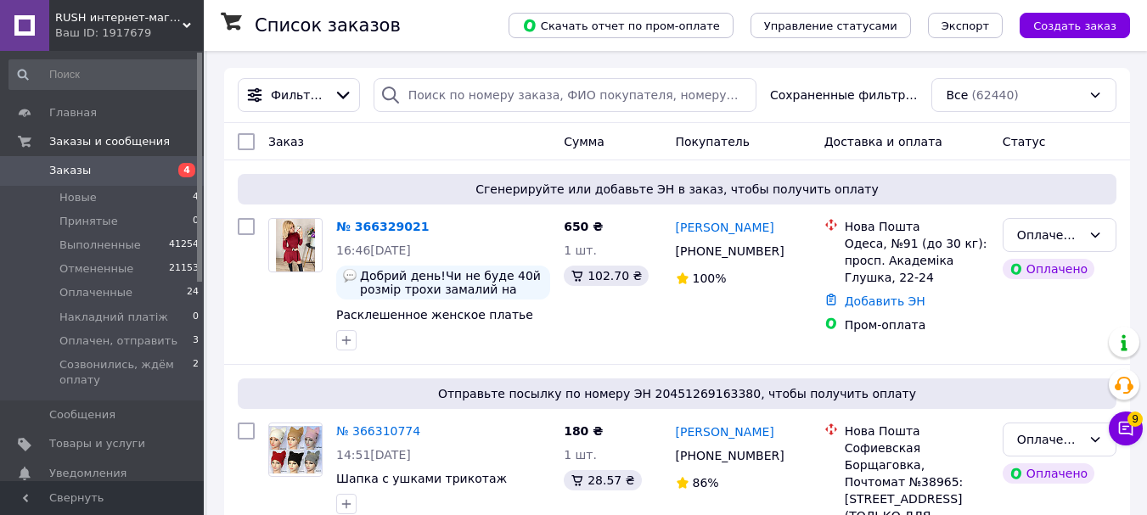
click at [372, 228] on link "№ 366329021" at bounding box center [382, 227] width 93 height 14
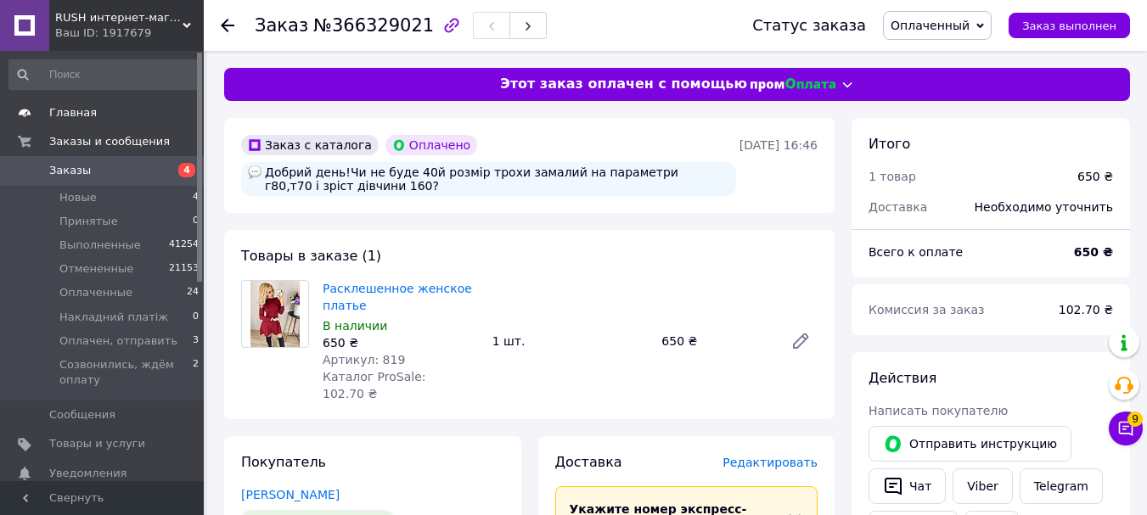
click at [121, 115] on span "Главная" at bounding box center [103, 112] width 108 height 15
click at [120, 113] on span "Главная" at bounding box center [103, 112] width 108 height 15
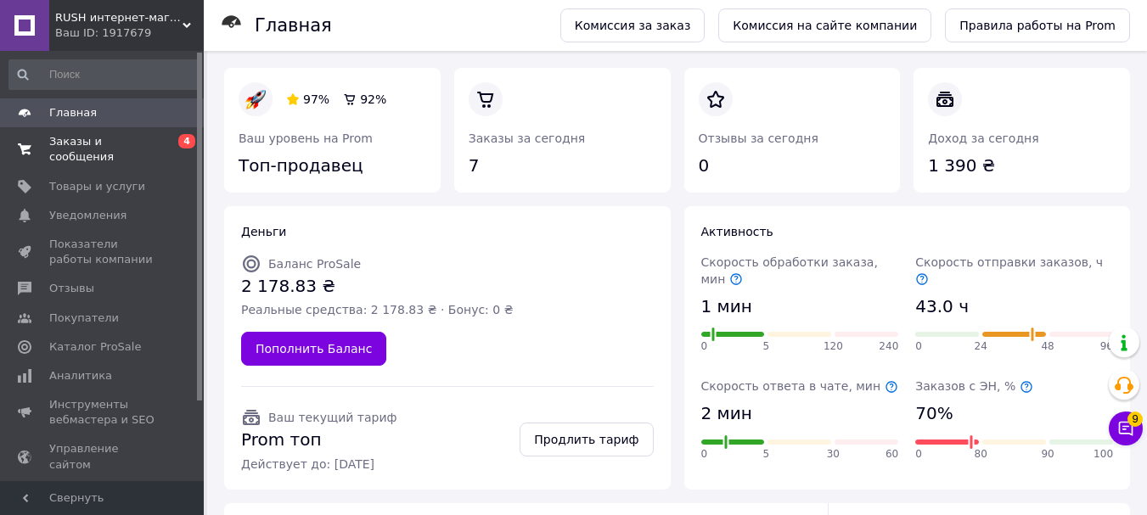
click at [103, 140] on span "Заказы и сообщения" at bounding box center [103, 149] width 108 height 31
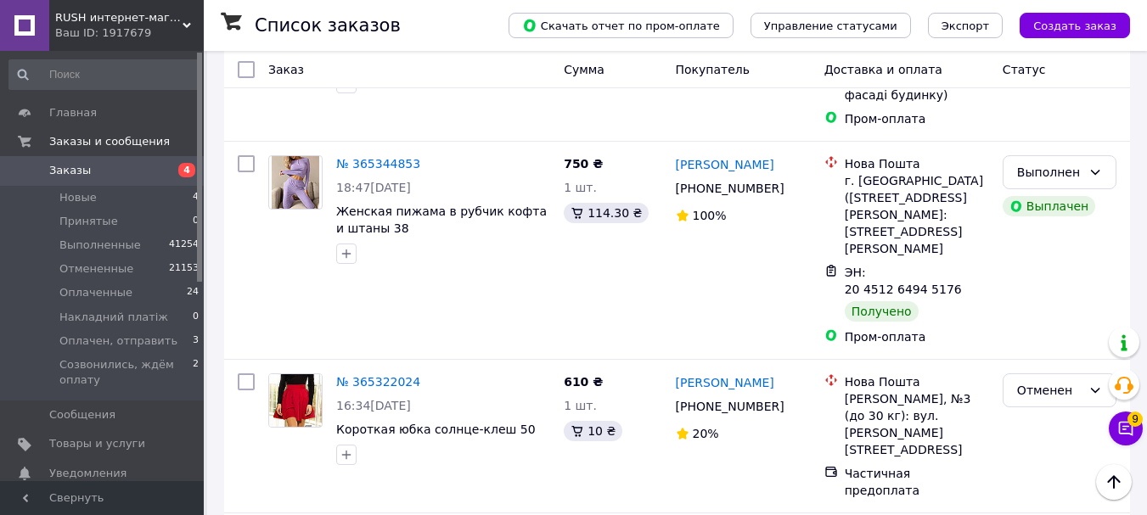
scroll to position [16628, 0]
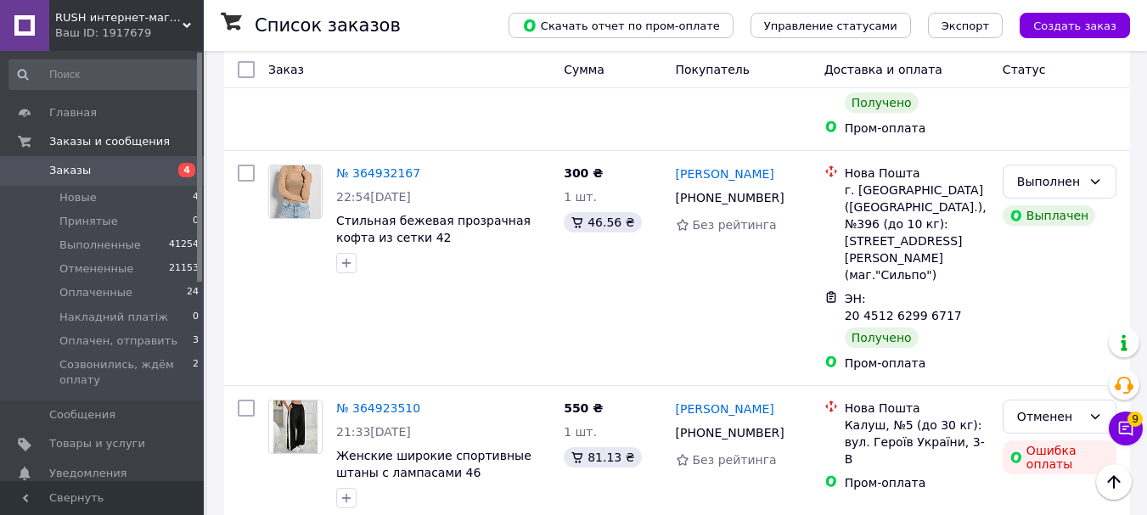
scroll to position [2717, 0]
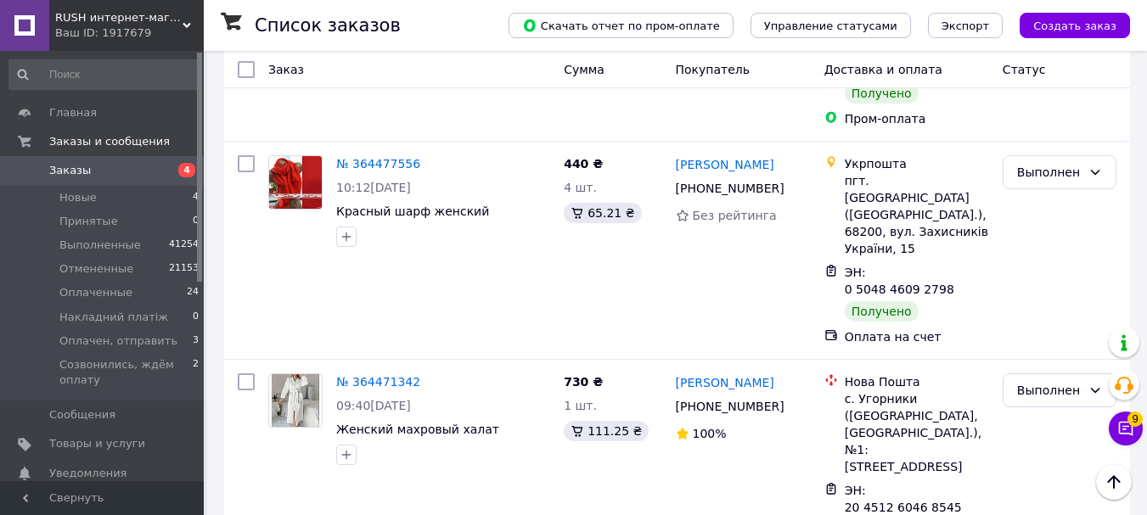
scroll to position [9426, 0]
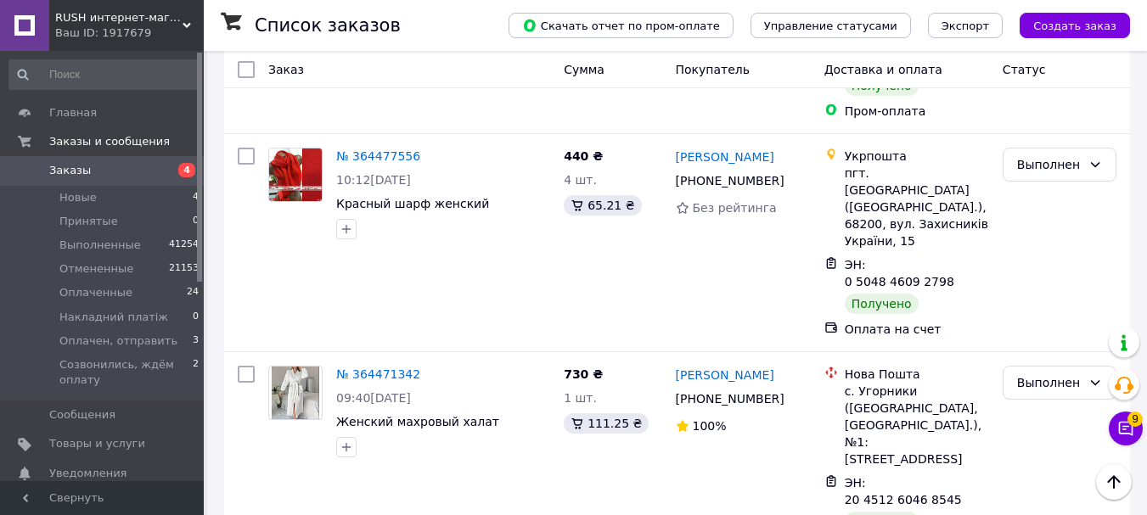
click at [136, 173] on span "Заказы" at bounding box center [103, 170] width 108 height 15
click at [102, 166] on span "Заказы" at bounding box center [103, 170] width 108 height 15
drag, startPoint x: 102, startPoint y: 166, endPoint x: 94, endPoint y: 3, distance: 162.4
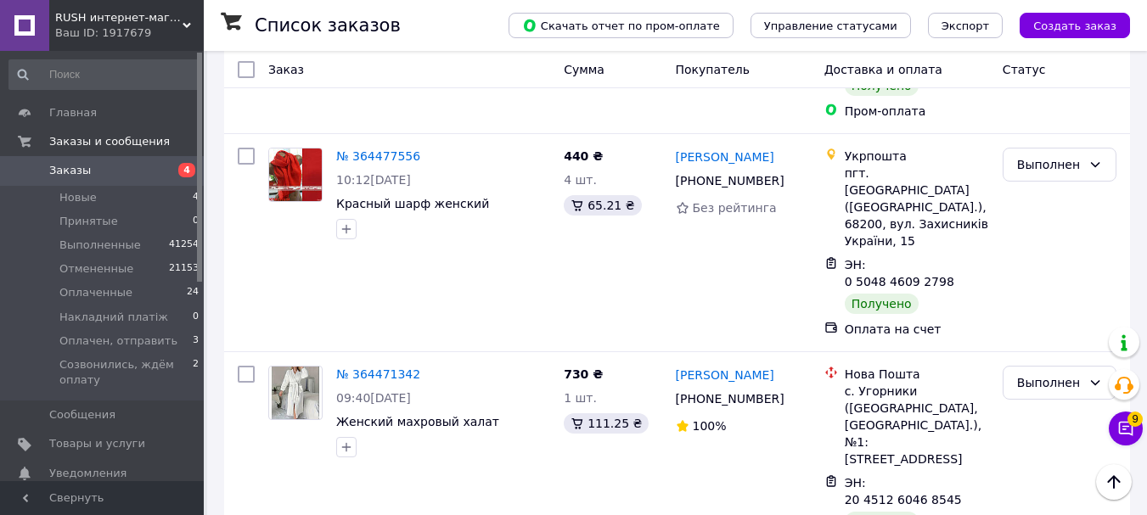
click at [102, 166] on span "Заказы" at bounding box center [103, 170] width 108 height 15
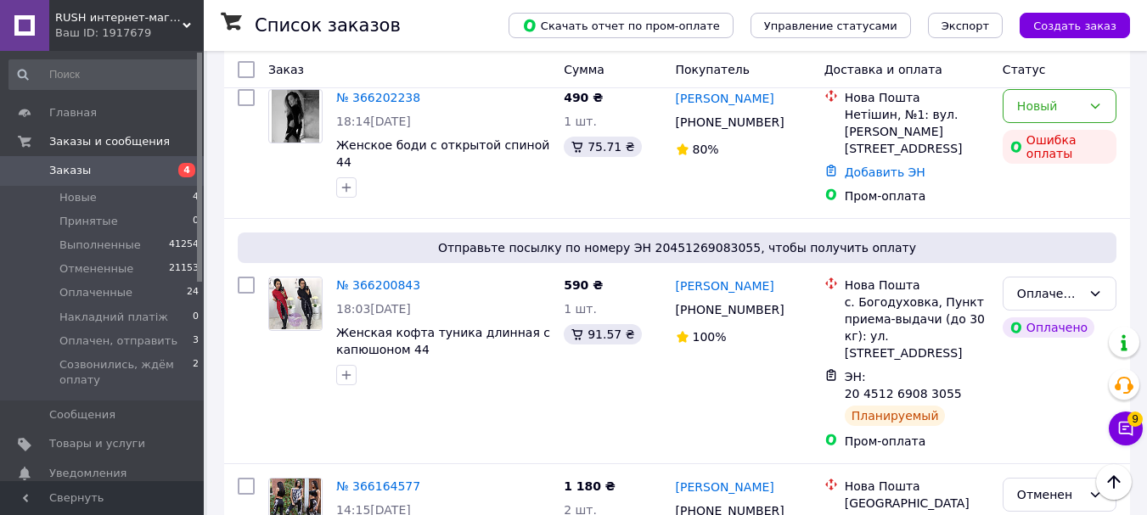
scroll to position [3746, 0]
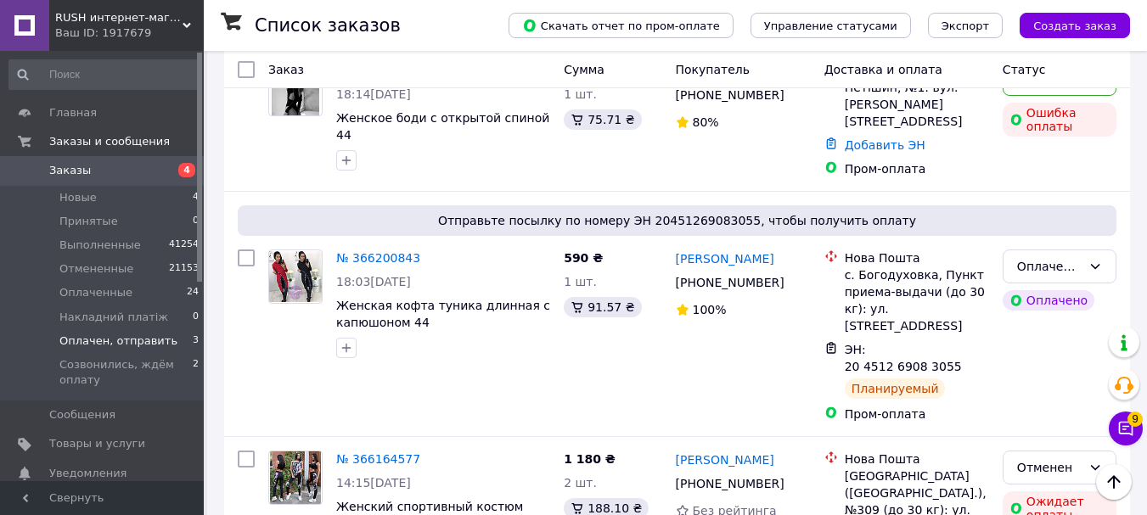
click at [118, 337] on span "Оплачен, отправить" at bounding box center [118, 341] width 118 height 15
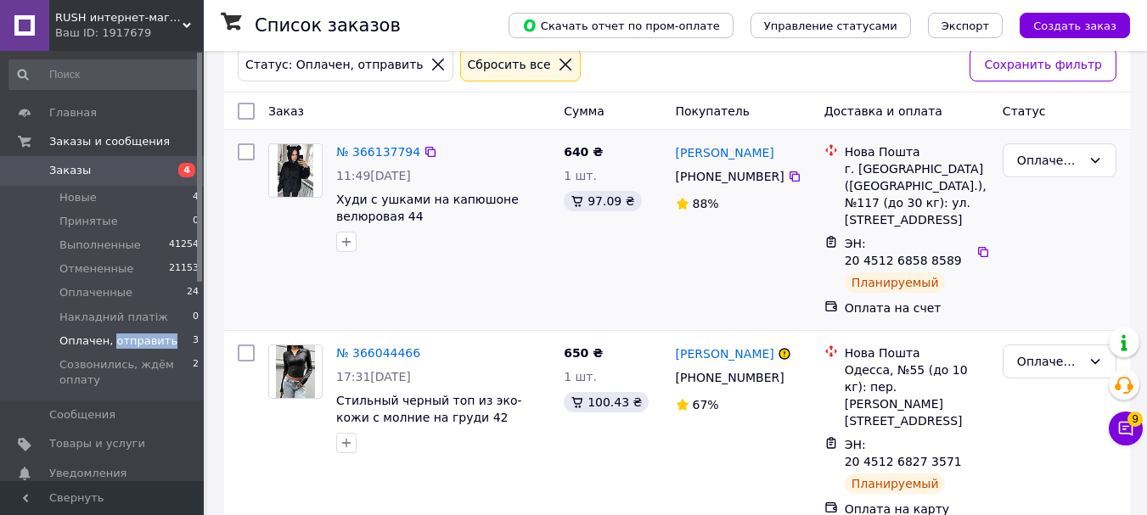
scroll to position [236, 0]
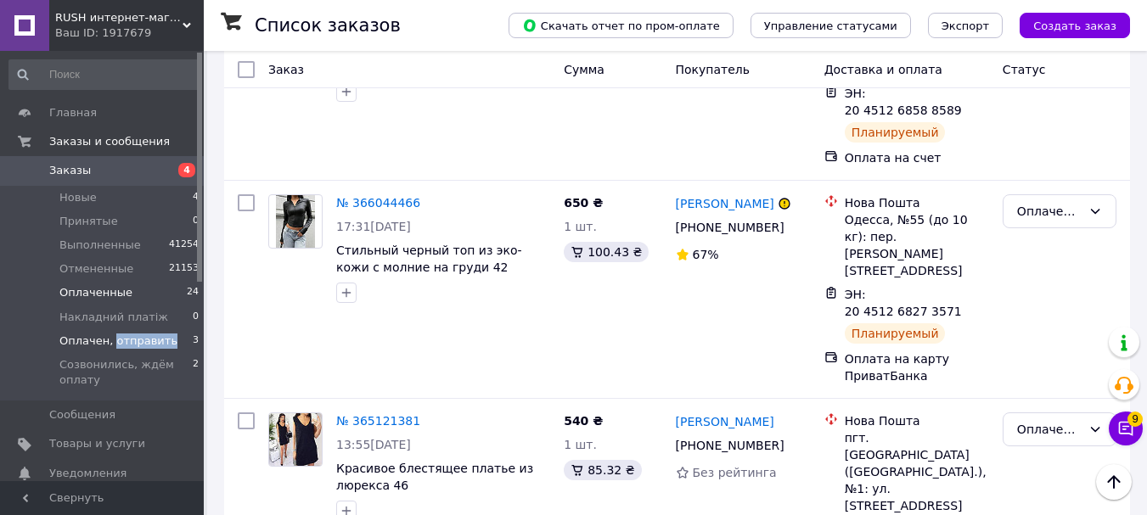
click at [107, 290] on span "Оплаченные" at bounding box center [95, 292] width 73 height 15
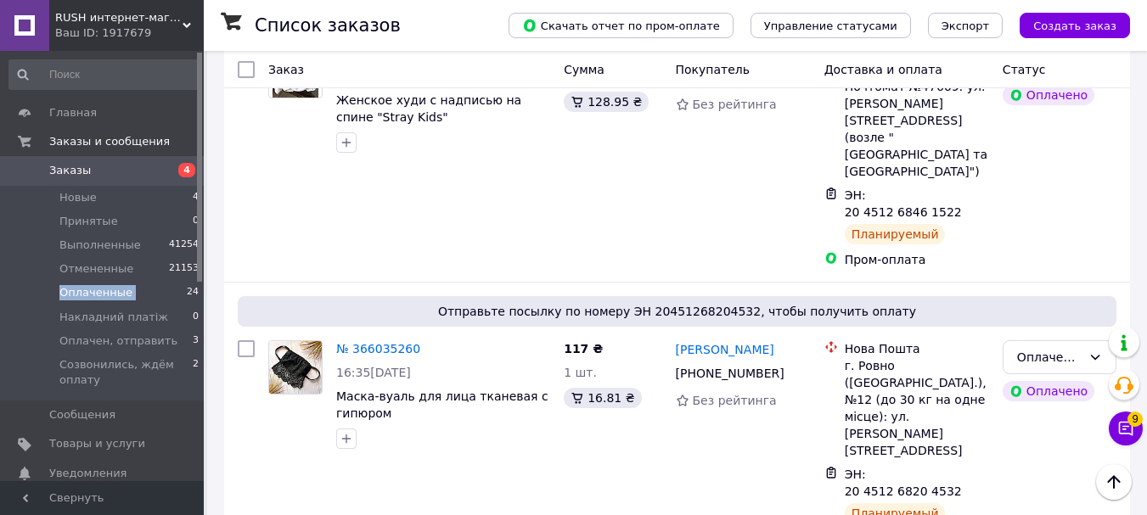
scroll to position [4021, 0]
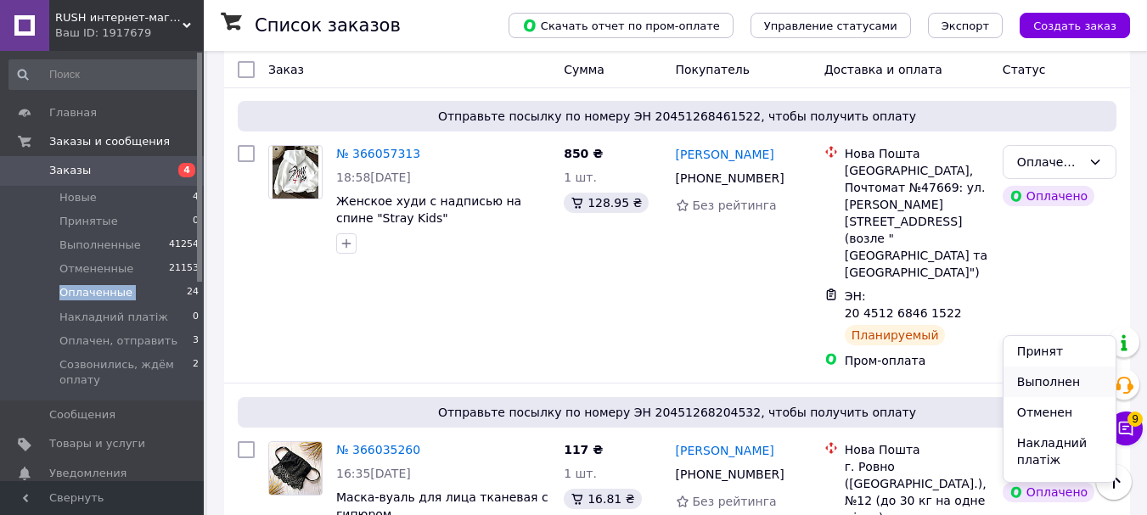
click at [1029, 378] on li "Выполнен" at bounding box center [1060, 382] width 112 height 31
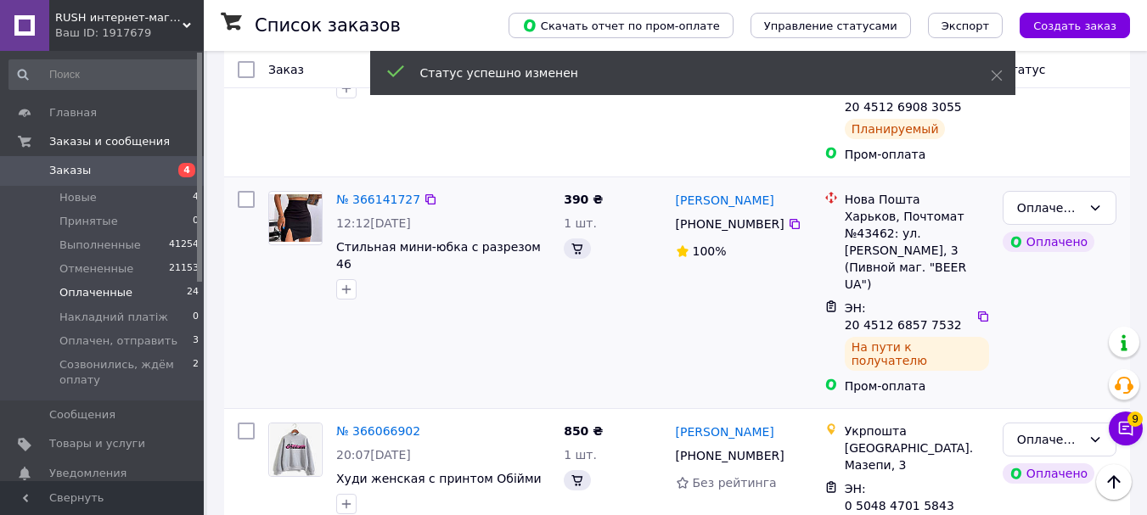
scroll to position [2560, 0]
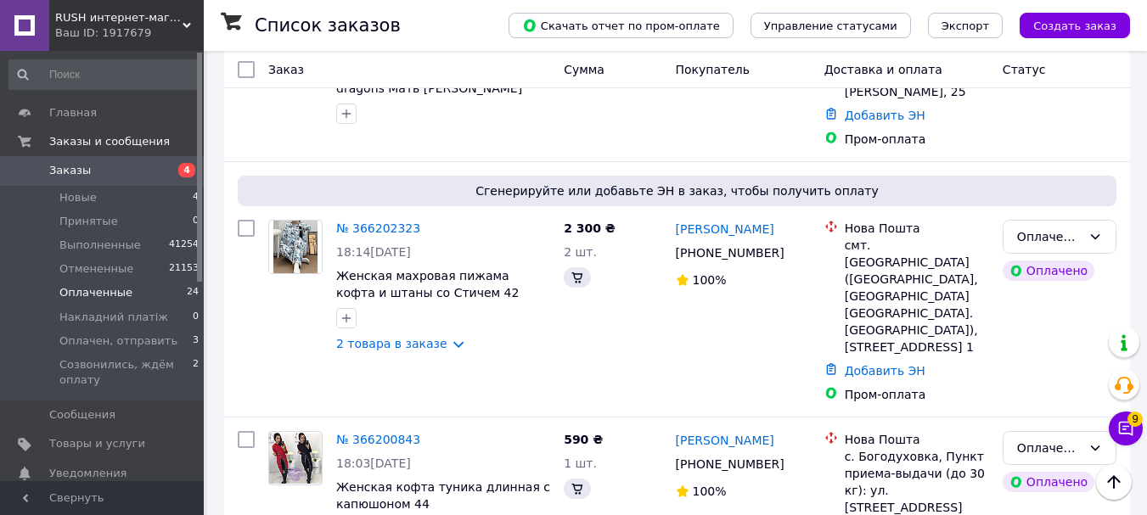
click at [1048, 326] on li "Выполнен" at bounding box center [1060, 327] width 112 height 31
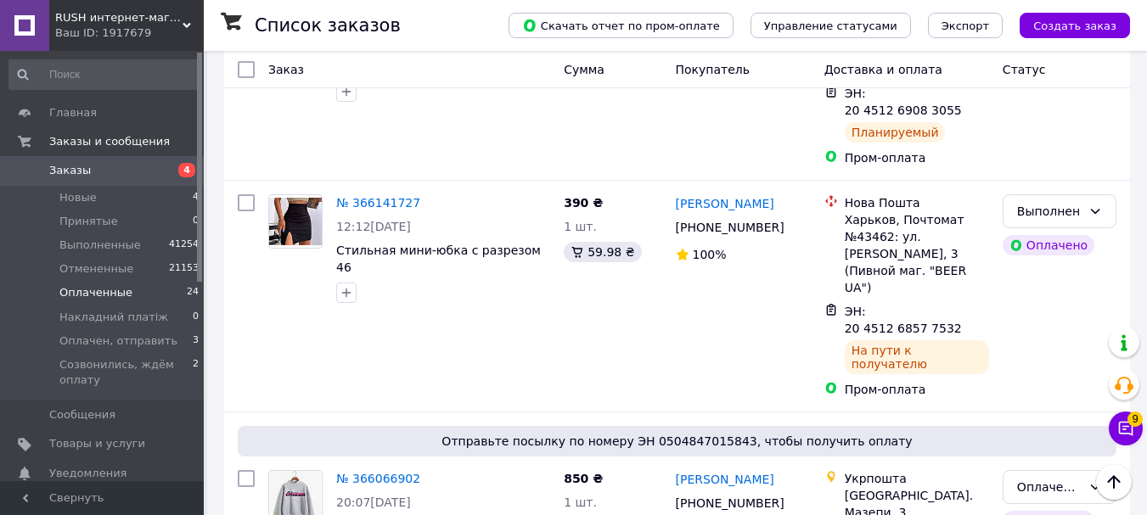
scroll to position [3511, 0]
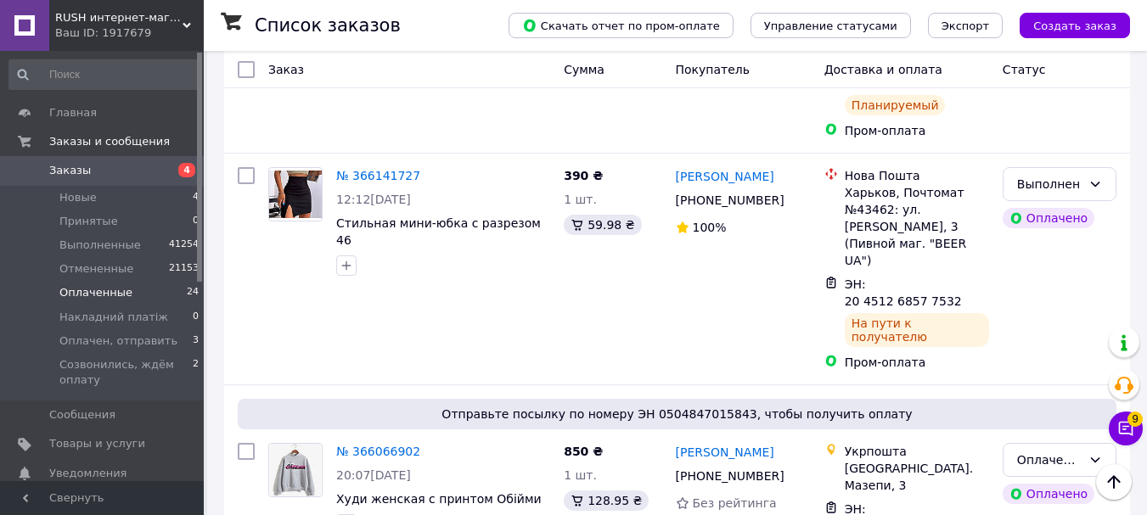
click at [90, 171] on span "Заказы" at bounding box center [103, 170] width 108 height 15
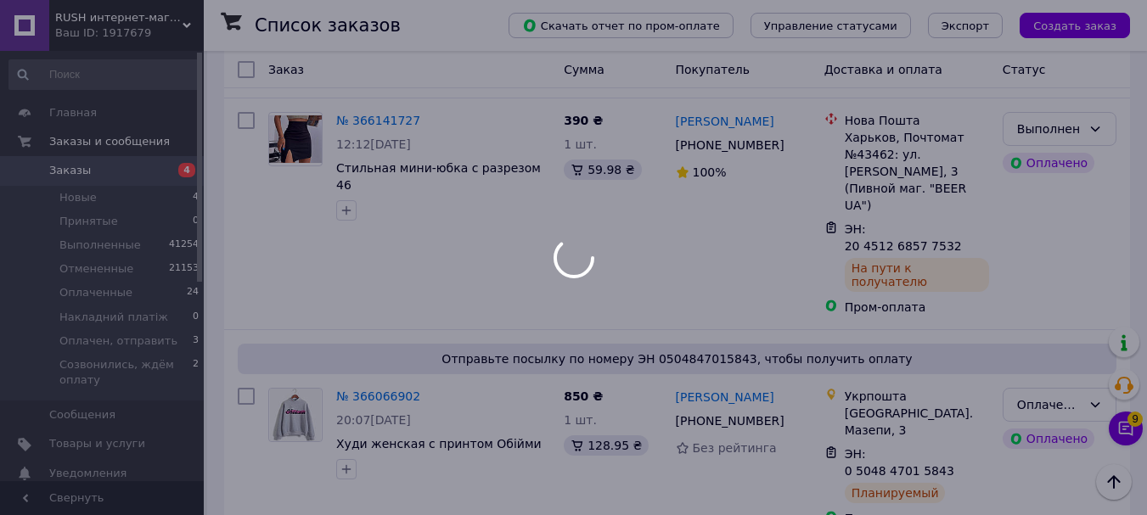
scroll to position [3456, 0]
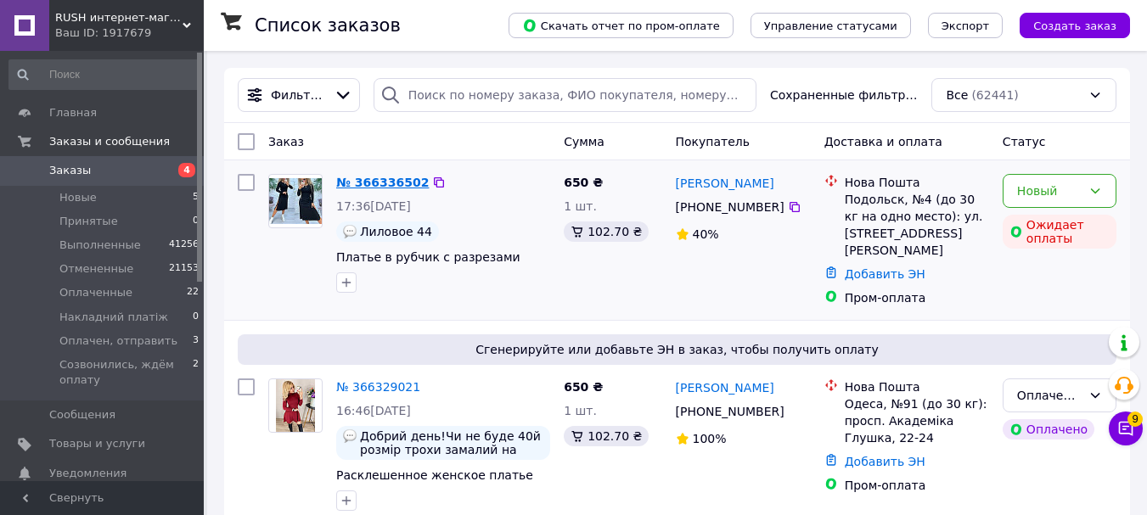
click at [403, 183] on link "№ 366336502" at bounding box center [382, 183] width 93 height 14
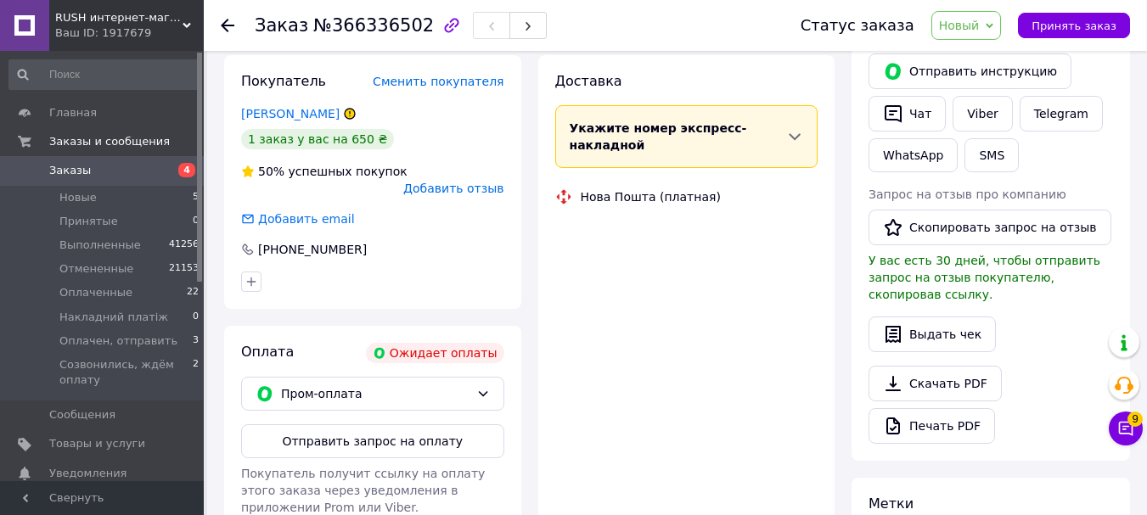
scroll to position [340, 0]
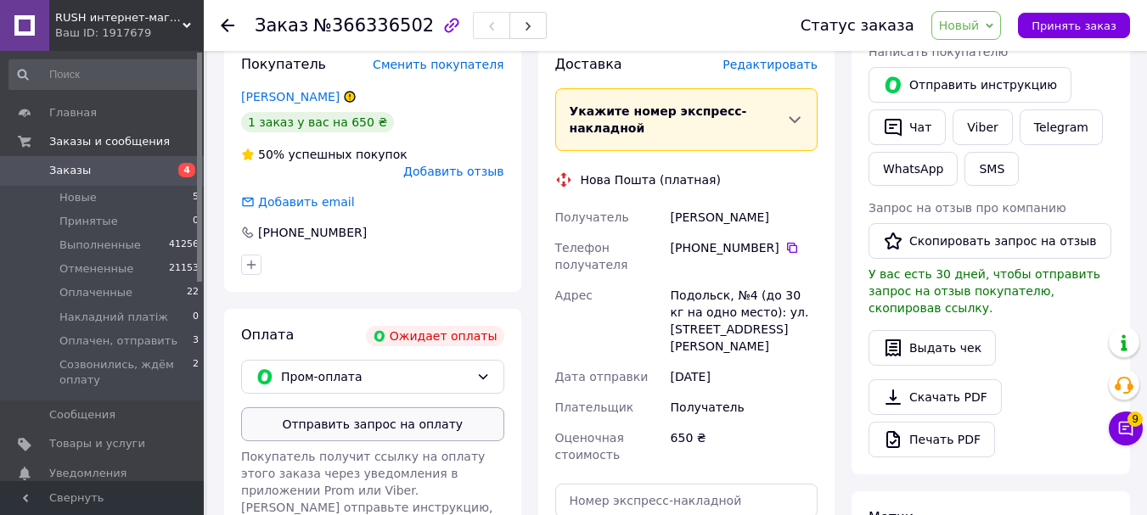
click at [384, 408] on button "Отправить запрос на оплату" at bounding box center [372, 425] width 263 height 34
click at [384, 408] on div "Отправить запрос на оплату Покупатель получит ссылку на оплату этого заказа чер…" at bounding box center [372, 471] width 263 height 126
click at [114, 168] on span "Заказы" at bounding box center [103, 170] width 108 height 15
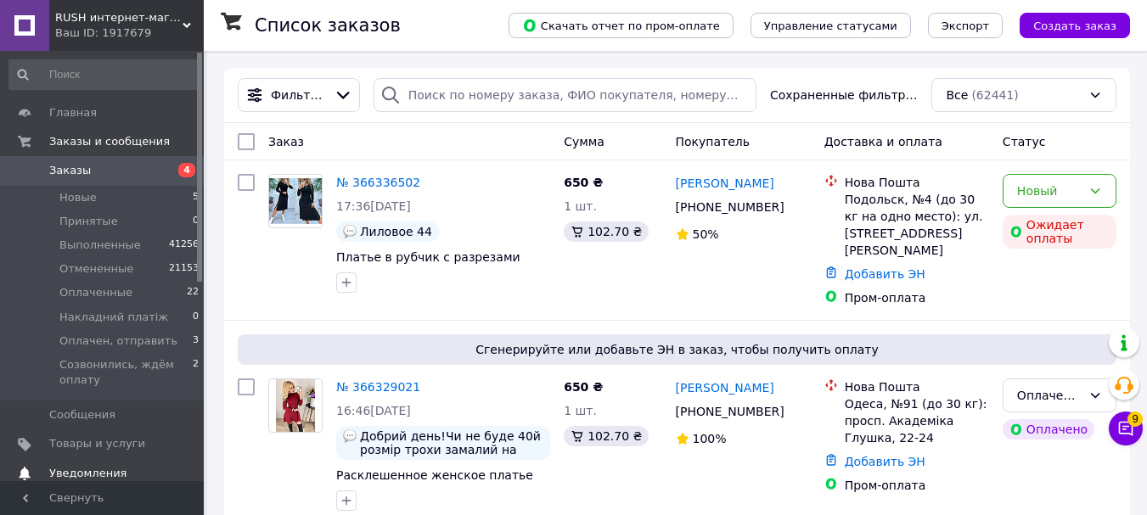
click at [89, 466] on span "Уведомления" at bounding box center [87, 473] width 77 height 15
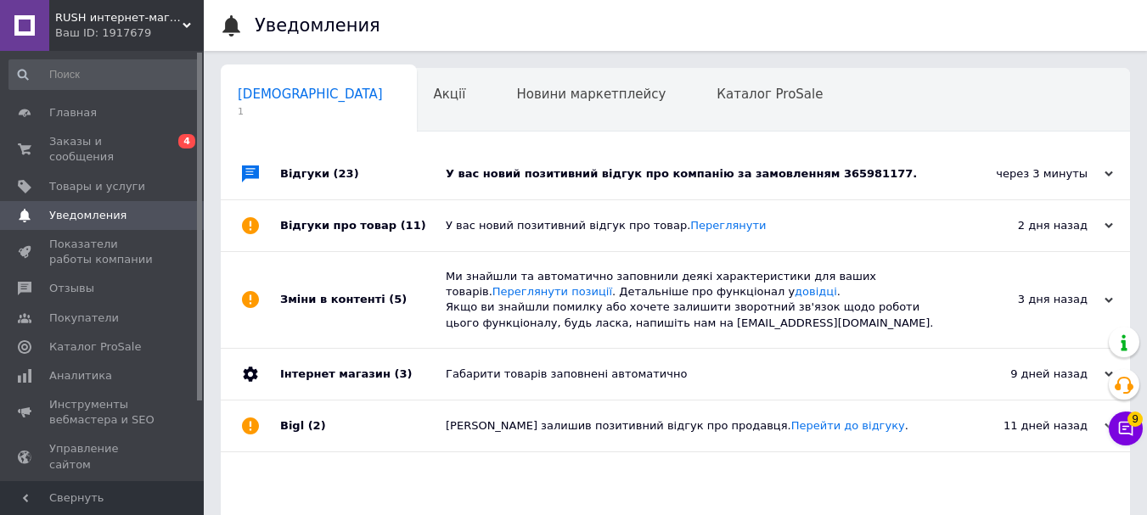
click at [715, 177] on div "У вас новий позитивний відгук про компанію за замовленням 365981177." at bounding box center [695, 173] width 498 height 15
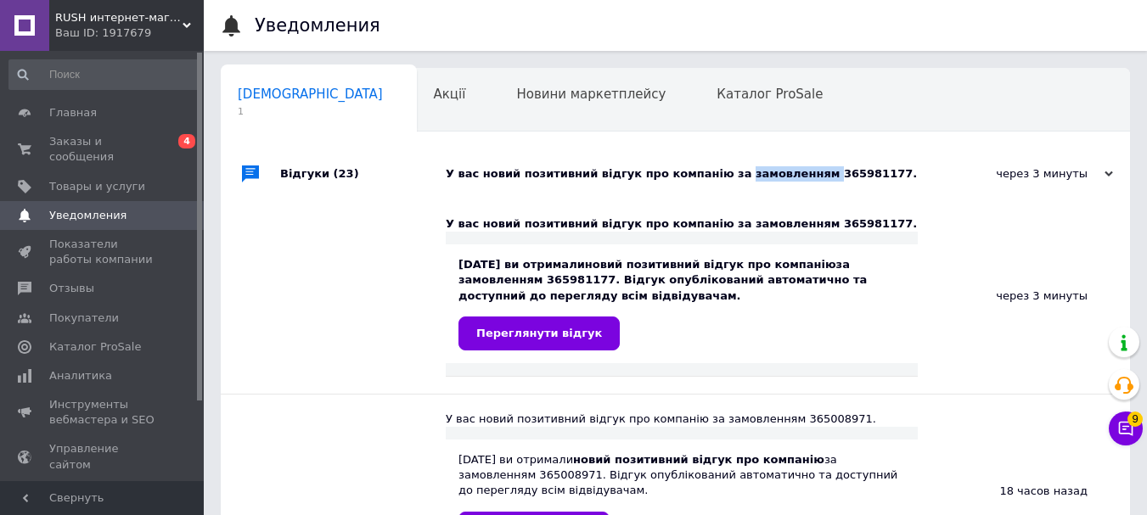
click at [715, 177] on div "У вас новий позитивний відгук про компанію за замовленням 365981177." at bounding box center [695, 173] width 498 height 15
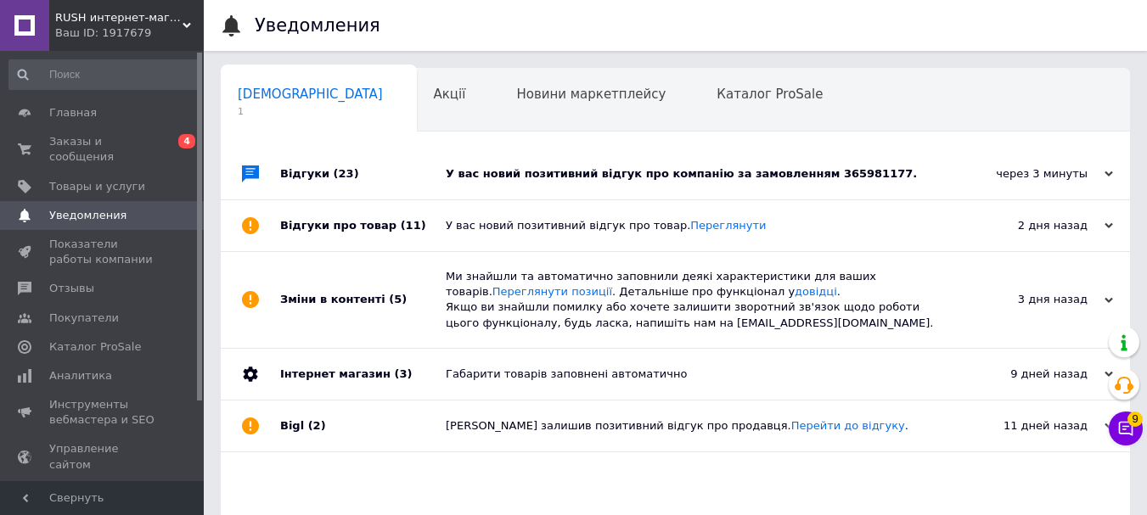
click at [573, 329] on div "Ми знайшли та автоматично заповнили деякі характеристики для ваших товарів. Пер…" at bounding box center [695, 300] width 498 height 62
click at [842, 171] on div "У вас новий позитивний відгук про компанію за замовленням 365981177." at bounding box center [695, 173] width 498 height 15
click at [835, 170] on div "У вас новий позитивний відгук про компанію за замовленням 365981177." at bounding box center [695, 173] width 498 height 15
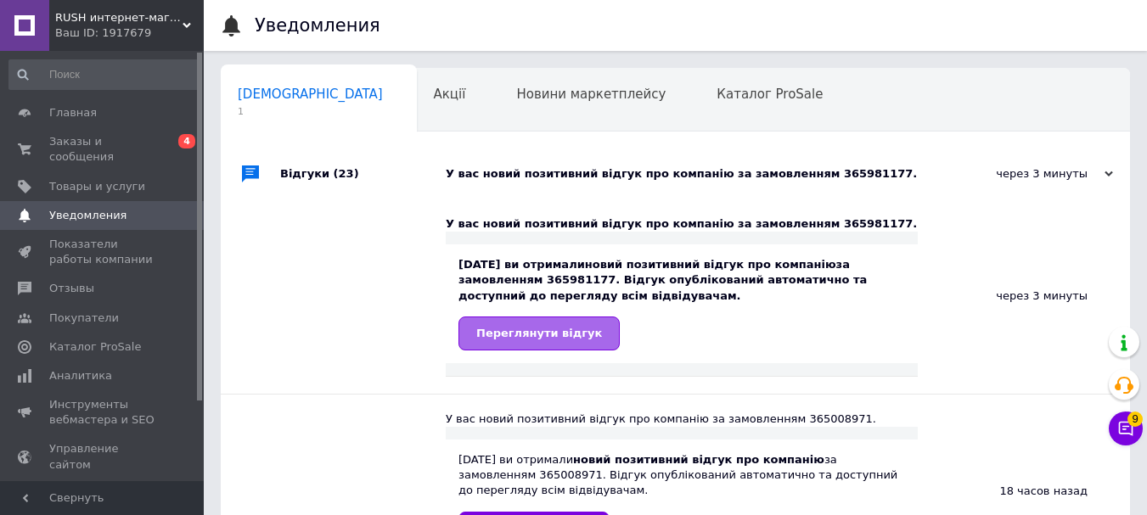
click at [552, 335] on span "Переглянути відгук" at bounding box center [539, 333] width 126 height 13
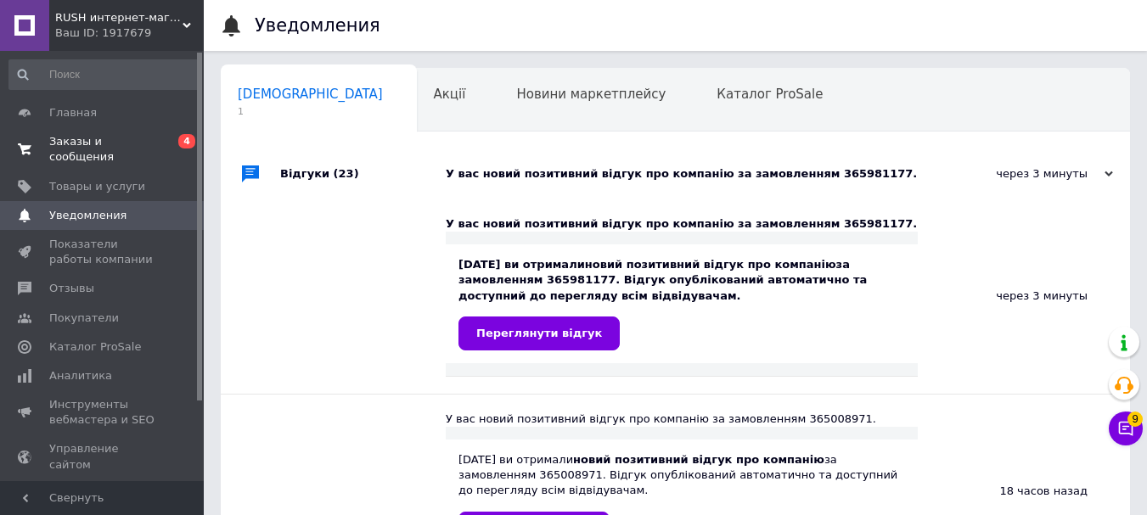
click at [96, 141] on span "Заказы и сообщения" at bounding box center [103, 149] width 108 height 31
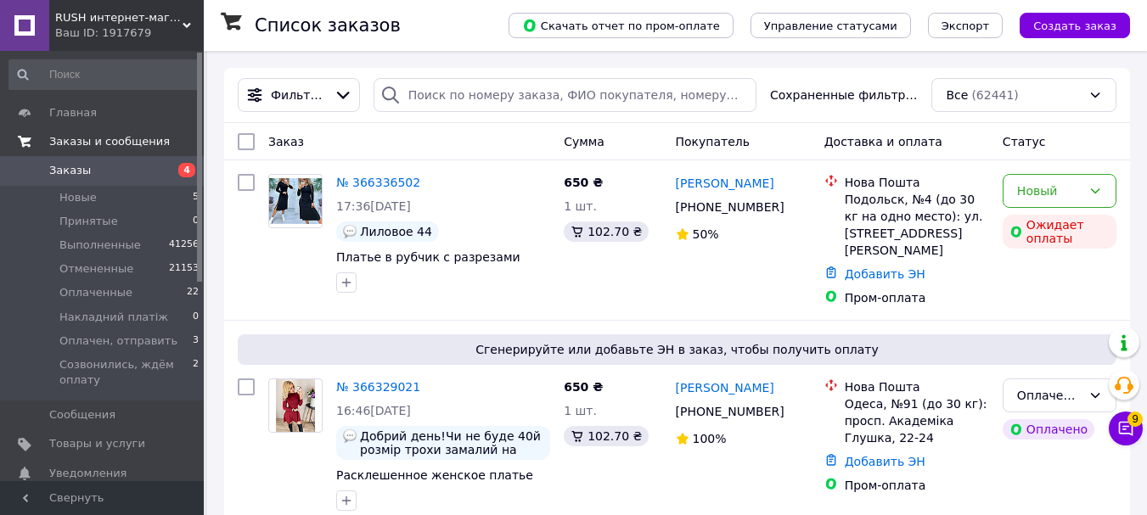
click at [96, 141] on span "Заказы и сообщения" at bounding box center [109, 141] width 121 height 15
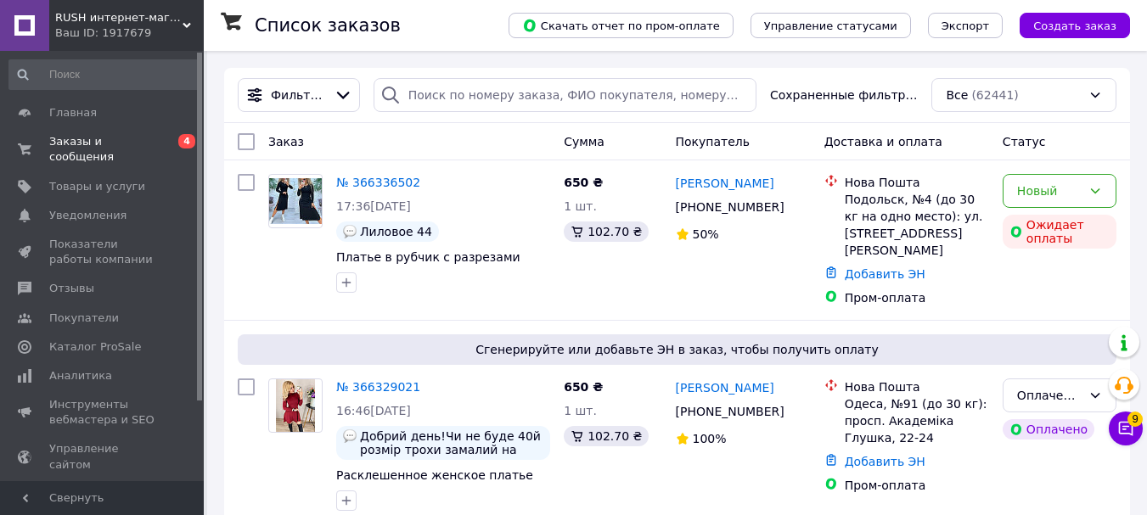
click at [396, 487] on div at bounding box center [443, 500] width 221 height 27
